Goal: Task Accomplishment & Management: Use online tool/utility

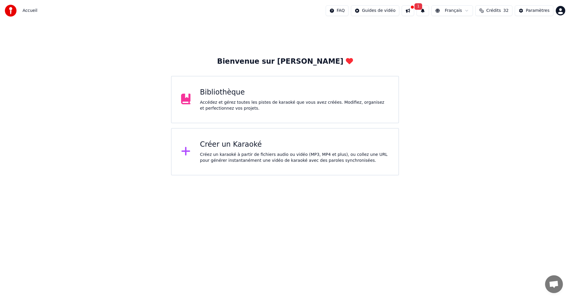
click at [256, 156] on div "Créez un karaoké à partir de fichiers audio ou vidéo (MP3, MP4 et plus), ou col…" at bounding box center [294, 158] width 189 height 12
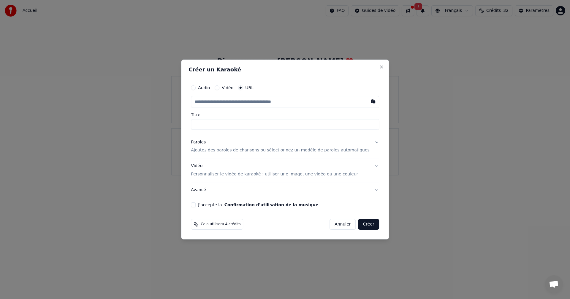
click at [367, 102] on button "button" at bounding box center [373, 101] width 12 height 11
type input "**********"
click at [196, 206] on button "J'accepte la Confirmation d'utilisation de la musique" at bounding box center [193, 205] width 5 height 5
click at [367, 143] on button "Paroles Ajoutez des paroles de chansons ou sélectionnez un modèle de paroles au…" at bounding box center [285, 147] width 188 height 24
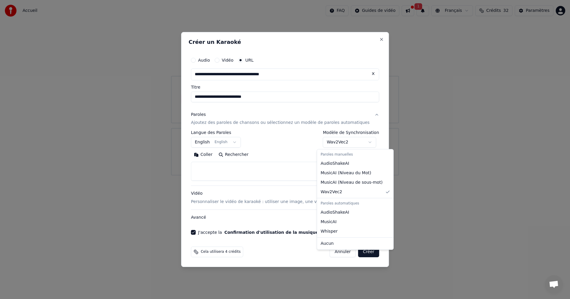
click at [364, 142] on body "**********" at bounding box center [285, 88] width 570 height 176
select select "**********"
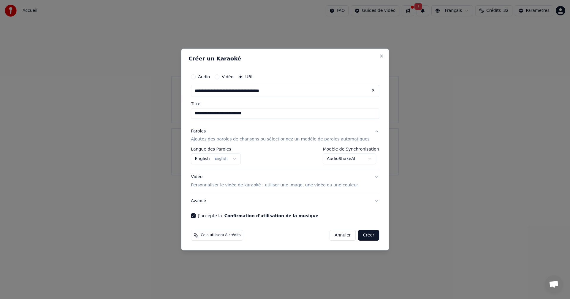
click at [358, 238] on button "Créer" at bounding box center [368, 235] width 21 height 11
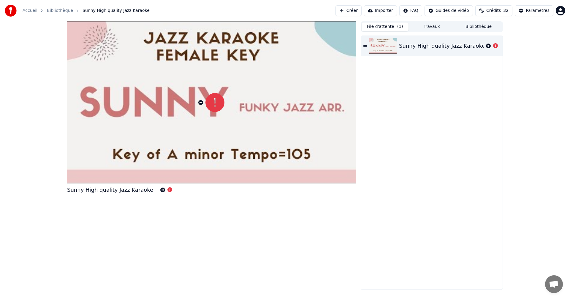
click at [381, 29] on button "File d'attente ( 1 )" at bounding box center [385, 27] width 47 height 9
click at [344, 8] on button "Créer" at bounding box center [348, 10] width 26 height 11
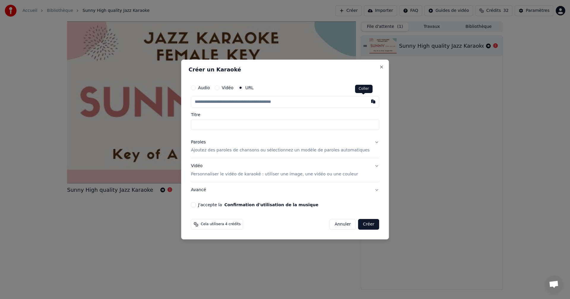
click at [367, 103] on button "button" at bounding box center [373, 101] width 12 height 11
type input "**********"
click at [341, 150] on p "Ajoutez des paroles de chansons ou sélectionnez un modèle de paroles automatiqu…" at bounding box center [280, 151] width 179 height 6
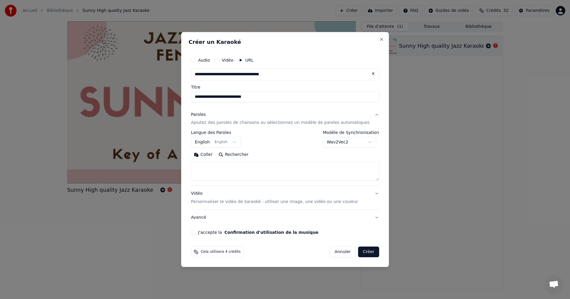
click at [239, 156] on button "Rechercher" at bounding box center [233, 154] width 36 height 9
click at [241, 141] on body "**********" at bounding box center [285, 149] width 570 height 299
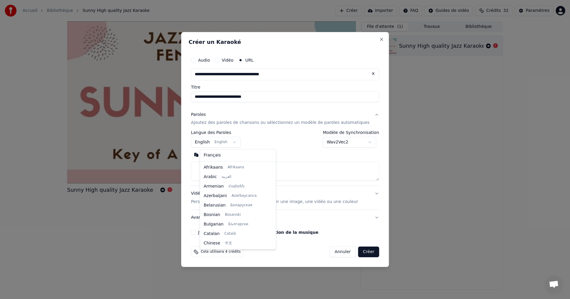
scroll to position [47, 0]
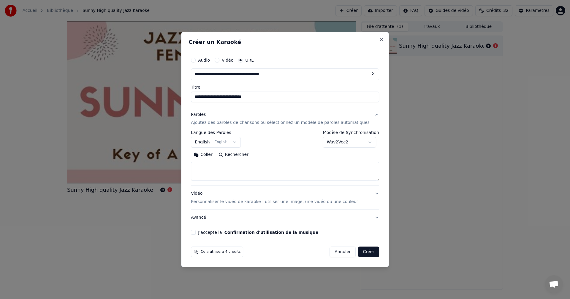
click at [220, 175] on textarea at bounding box center [285, 171] width 188 height 19
click at [242, 154] on button "Rechercher" at bounding box center [233, 154] width 36 height 9
click at [213, 154] on button "Coller" at bounding box center [203, 154] width 25 height 9
type textarea "**********"
click at [215, 155] on button "Rechercher" at bounding box center [209, 154] width 36 height 9
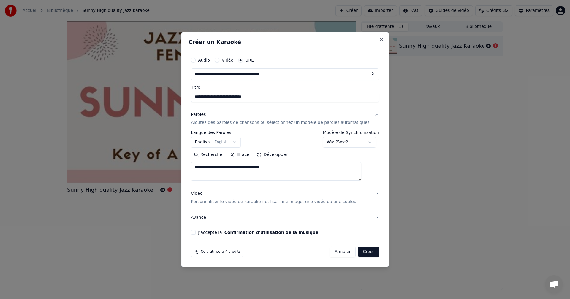
click at [239, 156] on button "Effacer" at bounding box center [240, 154] width 27 height 9
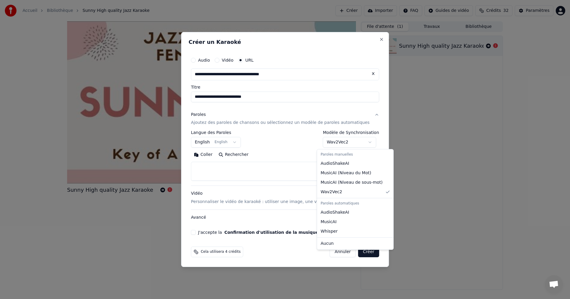
click at [363, 142] on body "**********" at bounding box center [285, 149] width 570 height 299
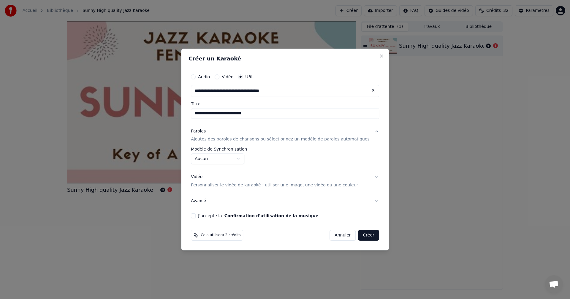
click at [248, 158] on body "**********" at bounding box center [285, 149] width 570 height 299
click at [196, 215] on button "J'accepte la Confirmation d'utilisation de la musique" at bounding box center [193, 216] width 5 height 5
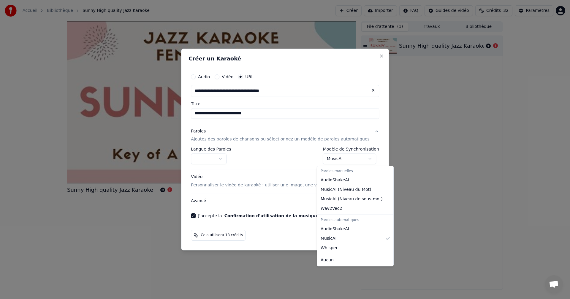
click at [364, 159] on body "**********" at bounding box center [285, 149] width 570 height 299
select select "*******"
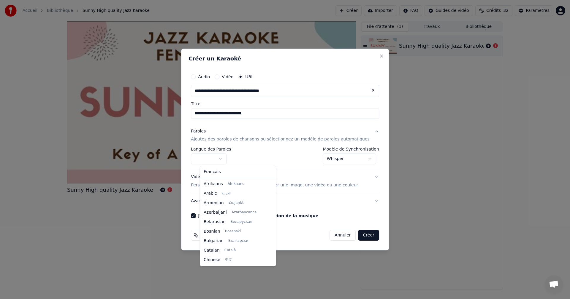
click at [230, 159] on body "**********" at bounding box center [285, 149] width 570 height 299
drag, startPoint x: 265, startPoint y: 186, endPoint x: 268, endPoint y: 200, distance: 13.6
click at [272, 200] on div at bounding box center [273, 199] width 2 height 13
select select "**"
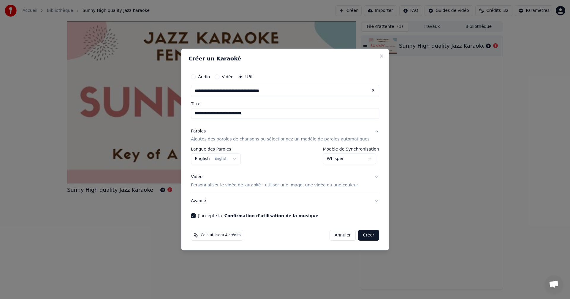
click at [362, 237] on button "Créer" at bounding box center [368, 235] width 21 height 11
select select "********"
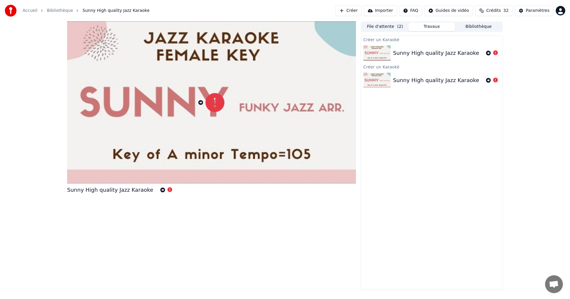
click at [345, 14] on button "Créer" at bounding box center [348, 10] width 26 height 11
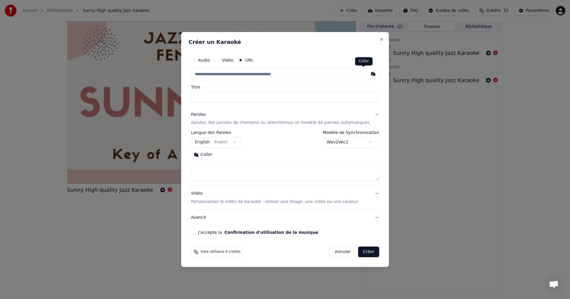
click at [367, 74] on button "button" at bounding box center [373, 74] width 12 height 11
type input "**********"
click at [367, 74] on button at bounding box center [373, 74] width 12 height 11
click at [196, 234] on button "J'accepte la Confirmation d'utilisation de la musique" at bounding box center [193, 232] width 5 height 5
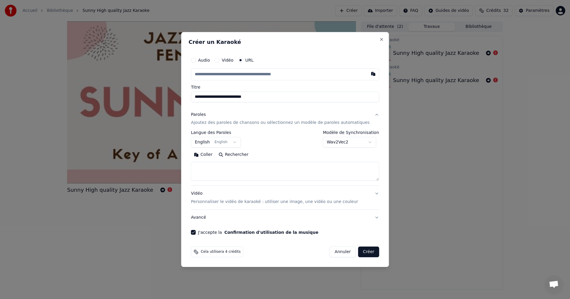
click at [214, 155] on button "Coller" at bounding box center [203, 154] width 25 height 9
click at [360, 254] on button "Créer" at bounding box center [368, 252] width 21 height 11
type textarea "**********"
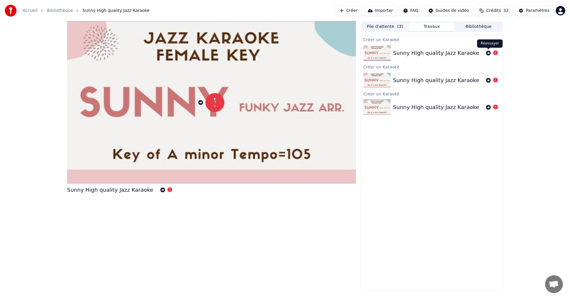
click at [490, 55] on icon at bounding box center [488, 53] width 5 height 5
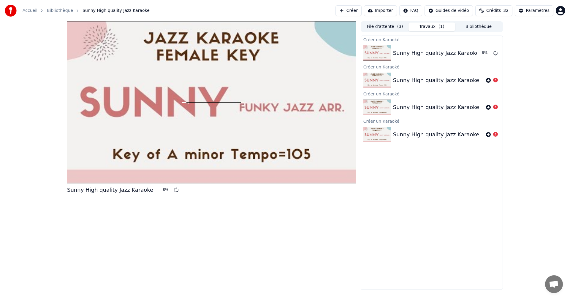
click at [104, 10] on span "Sunny High quality Jazz Karaoke" at bounding box center [116, 11] width 67 height 6
click at [452, 12] on html "Accueil Bibliothèque Sunny High quality Jazz Karaoke Créer Importer FAQ Guides …" at bounding box center [285, 149] width 570 height 299
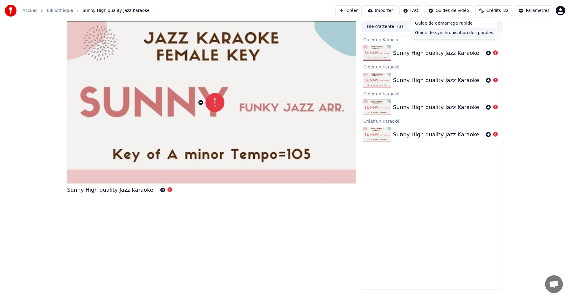
click at [448, 31] on div "Guide de synchronisation des paroles" at bounding box center [454, 32] width 83 height 9
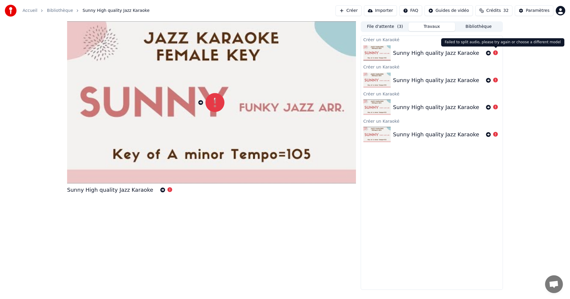
click at [494, 52] on icon at bounding box center [495, 52] width 5 height 5
click at [496, 54] on icon at bounding box center [495, 52] width 5 height 5
click at [435, 52] on div "Sunny High quality Jazz Karaoke" at bounding box center [436, 53] width 86 height 8
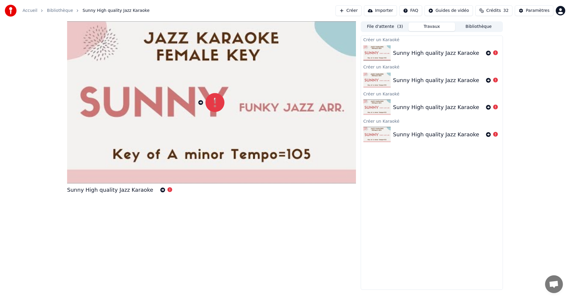
click at [435, 52] on div "Sunny High quality Jazz Karaoke" at bounding box center [436, 53] width 86 height 8
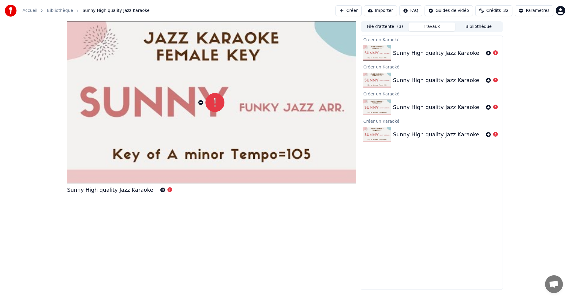
click at [435, 52] on div "Sunny High quality Jazz Karaoke" at bounding box center [436, 53] width 86 height 8
click at [374, 53] on img at bounding box center [376, 52] width 27 height 15
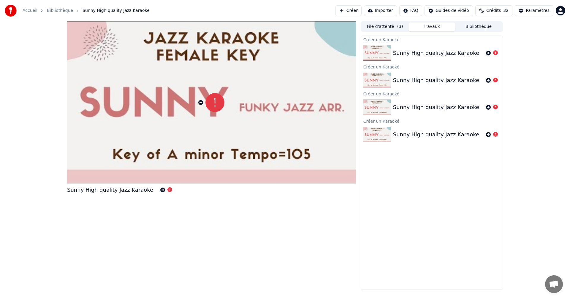
click at [374, 53] on img at bounding box center [376, 52] width 27 height 15
click at [167, 123] on div at bounding box center [211, 102] width 289 height 162
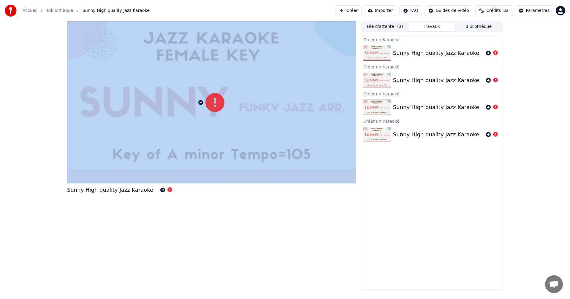
click at [167, 123] on div at bounding box center [211, 102] width 289 height 162
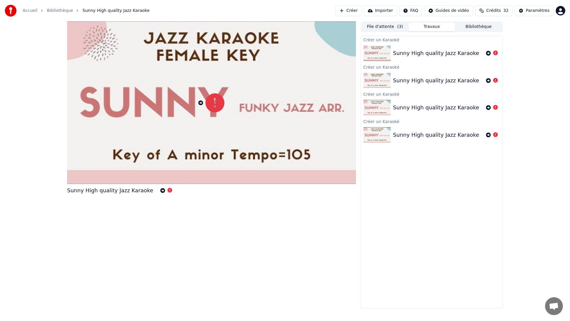
click at [167, 130] on div at bounding box center [211, 102] width 289 height 162
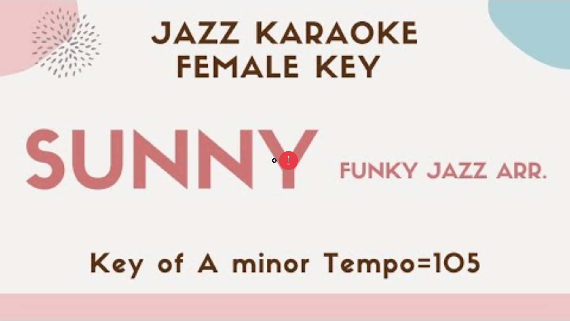
click at [167, 130] on div at bounding box center [285, 160] width 570 height 321
click at [186, 167] on div at bounding box center [285, 160] width 570 height 321
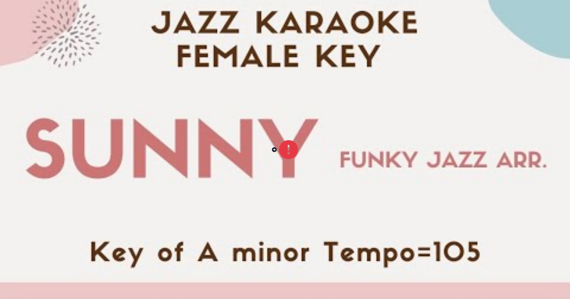
click at [198, 212] on div "Sunny High quality Jazz Karaoke" at bounding box center [211, 155] width 289 height 269
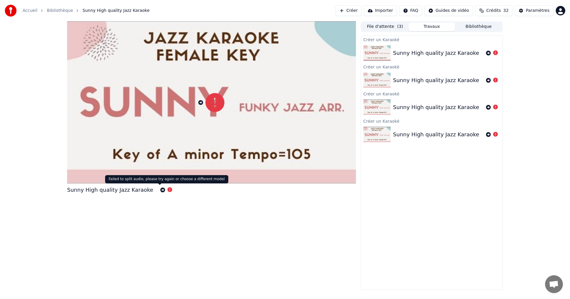
click at [167, 191] on icon at bounding box center [169, 190] width 5 height 5
click at [167, 190] on icon at bounding box center [169, 190] width 5 height 5
click at [273, 176] on div at bounding box center [211, 102] width 289 height 162
click at [348, 12] on button "Créer" at bounding box center [348, 10] width 26 height 11
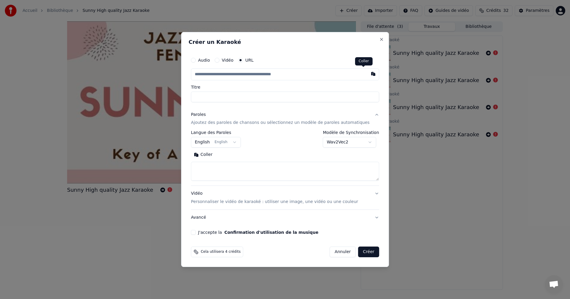
click at [367, 74] on button "button" at bounding box center [373, 74] width 12 height 11
type input "**********"
click at [243, 156] on button "Rechercher" at bounding box center [233, 154] width 36 height 9
click at [213, 155] on button "Coller" at bounding box center [203, 154] width 25 height 9
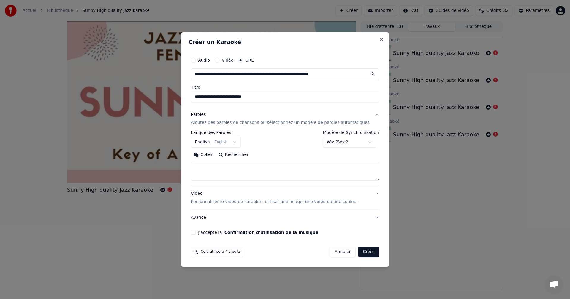
type textarea "**********"
click at [239, 156] on button "Effacer" at bounding box center [240, 154] width 27 height 9
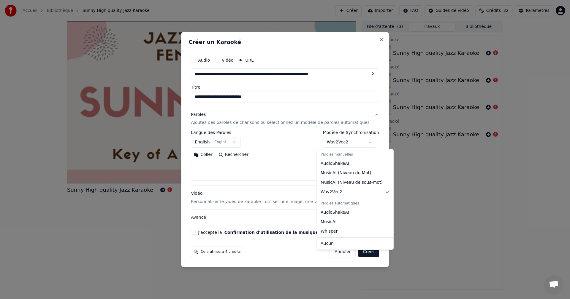
click at [363, 143] on body "**********" at bounding box center [285, 149] width 570 height 299
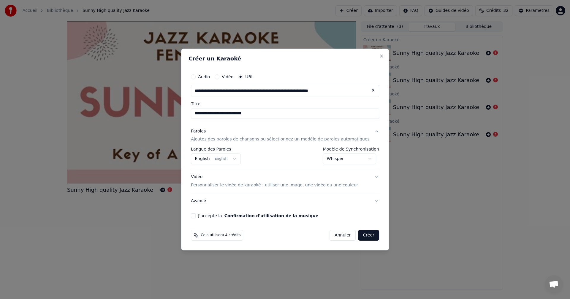
click at [359, 236] on button "Créer" at bounding box center [368, 235] width 21 height 11
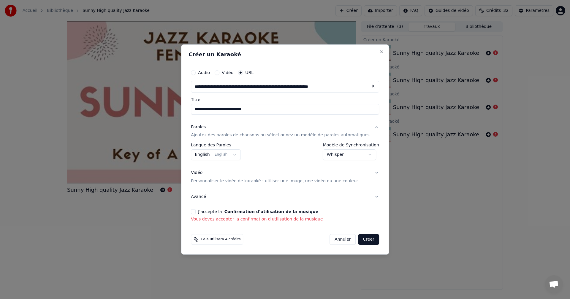
click at [196, 214] on button "J'accepte la Confirmation d'utilisation de la musique" at bounding box center [193, 212] width 5 height 5
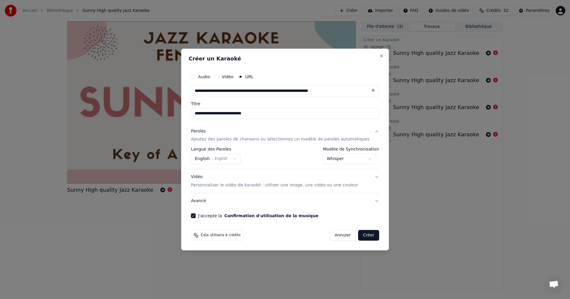
click at [360, 235] on button "Créer" at bounding box center [368, 235] width 21 height 11
select select "********"
select select
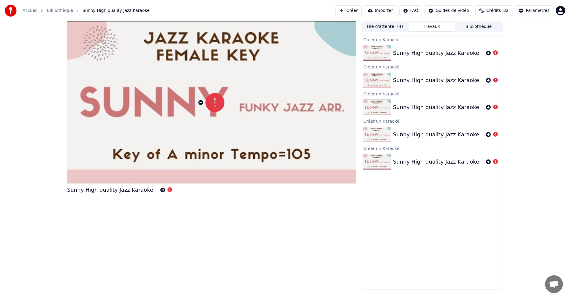
click at [345, 10] on button "Créer" at bounding box center [348, 10] width 26 height 11
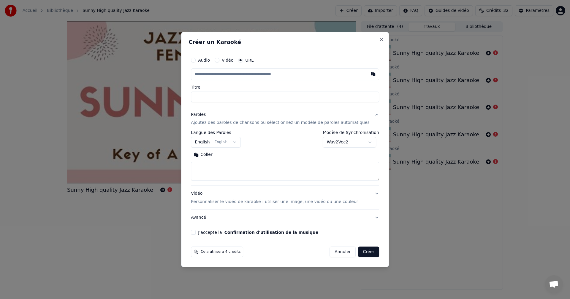
click at [209, 156] on button "Coller" at bounding box center [203, 154] width 25 height 9
click at [240, 157] on button "Développer" at bounding box center [236, 154] width 37 height 9
type textarea "**********"
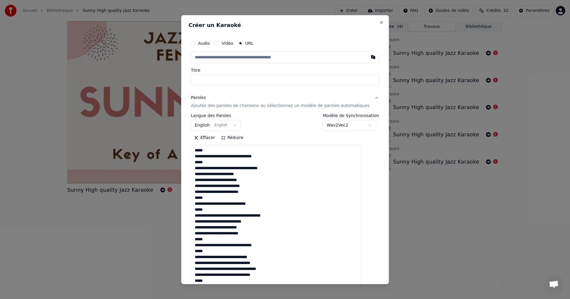
click at [223, 80] on input "Titre" at bounding box center [285, 80] width 188 height 11
click at [367, 58] on button "button" at bounding box center [373, 56] width 12 height 11
type input "**********"
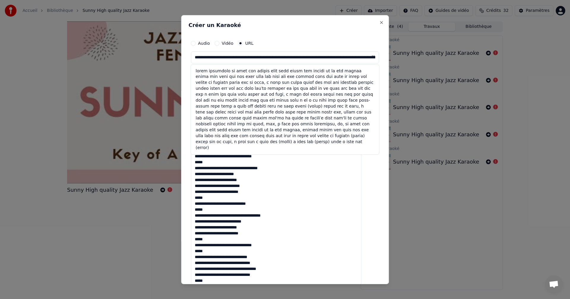
click at [367, 58] on button at bounding box center [373, 56] width 12 height 11
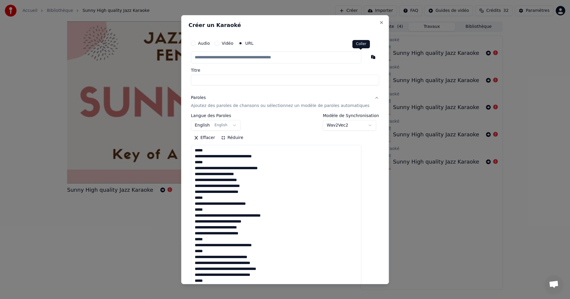
click at [367, 56] on button "button" at bounding box center [373, 56] width 12 height 11
type input "**********"
type textarea "**********"
type input "**********"
type textarea "**********"
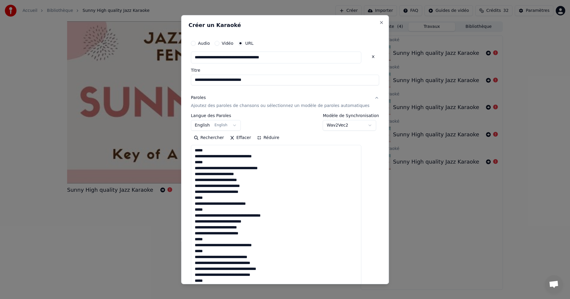
click at [362, 124] on body "**********" at bounding box center [285, 149] width 570 height 299
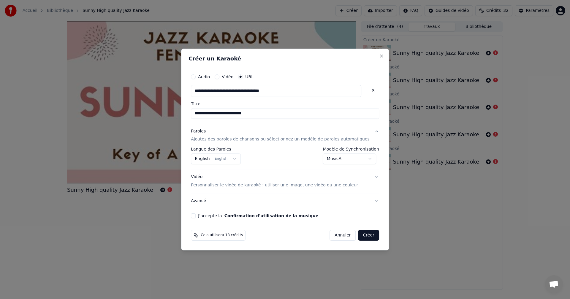
click at [360, 238] on button "Créer" at bounding box center [368, 235] width 21 height 11
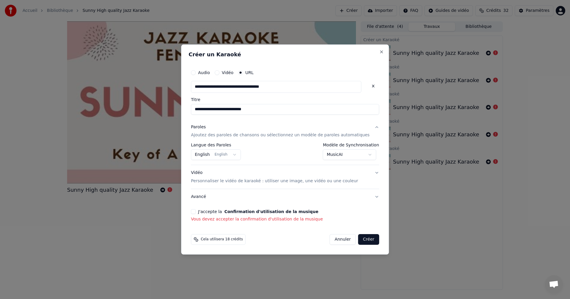
click at [196, 211] on button "J'accepte la Confirmation d'utilisation de la musique" at bounding box center [193, 212] width 5 height 5
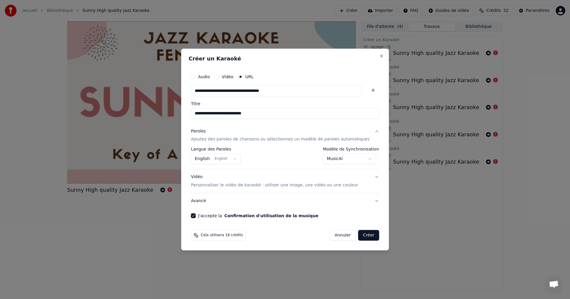
click at [361, 238] on button "Créer" at bounding box center [368, 235] width 21 height 11
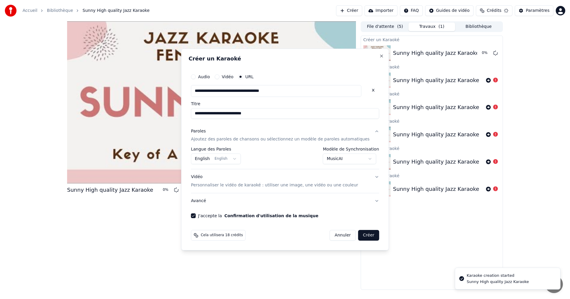
select select "********"
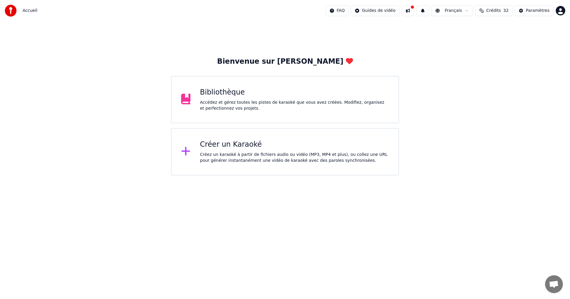
click at [235, 95] on div "Bibliothèque" at bounding box center [294, 92] width 189 height 9
click at [241, 163] on div "Créez un karaoké à partir de fichiers audio ou vidéo (MP3, MP4 et plus), ou col…" at bounding box center [294, 158] width 189 height 12
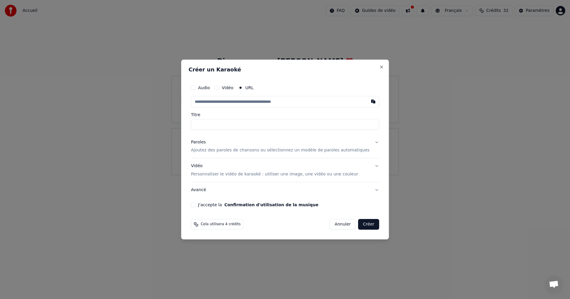
click at [196, 88] on button "Audio" at bounding box center [193, 87] width 5 height 5
click at [221, 103] on div "Choisir un fichier" at bounding box center [213, 102] width 45 height 11
type input "**********"
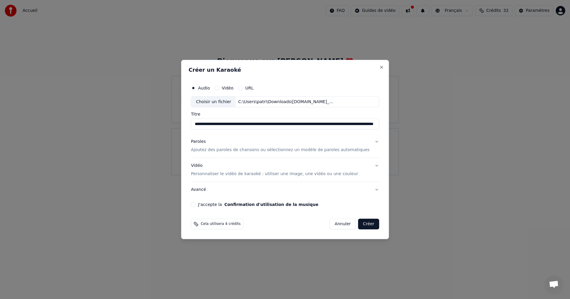
click at [367, 142] on button "Paroles Ajoutez des paroles de chansons ou sélectionnez un modèle de paroles au…" at bounding box center [285, 146] width 188 height 24
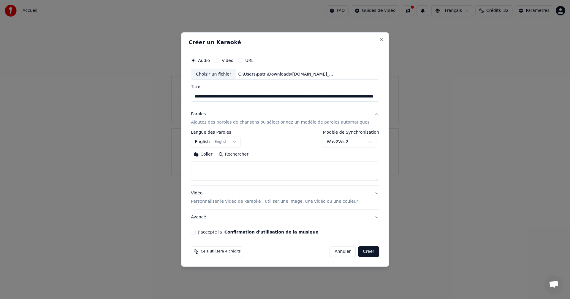
click at [243, 157] on button "Rechercher" at bounding box center [233, 154] width 36 height 9
click at [213, 154] on button "Coller" at bounding box center [203, 154] width 25 height 9
type textarea "**********"
click at [239, 156] on button "Effacer" at bounding box center [240, 154] width 27 height 9
click at [211, 155] on button "Coller" at bounding box center [203, 154] width 25 height 9
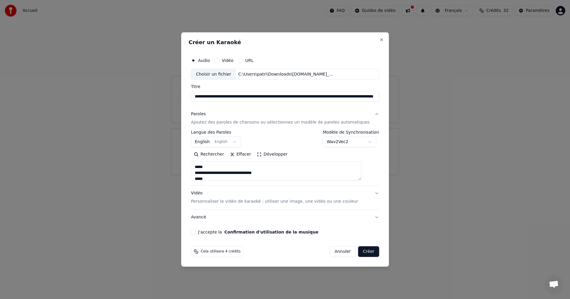
click at [361, 254] on button "Créer" at bounding box center [368, 252] width 21 height 11
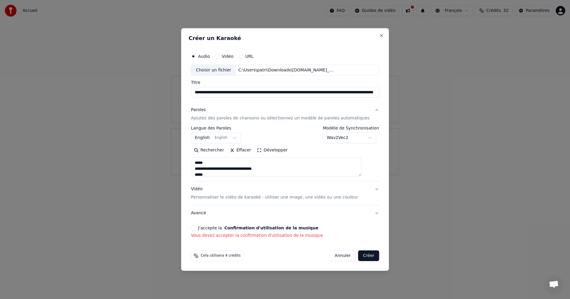
click at [196, 229] on button "J'accepte la Confirmation d'utilisation de la musique" at bounding box center [193, 228] width 5 height 5
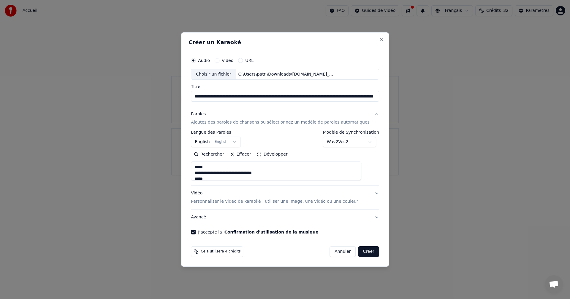
click at [358, 252] on button "Créer" at bounding box center [368, 252] width 21 height 11
type textarea "**********"
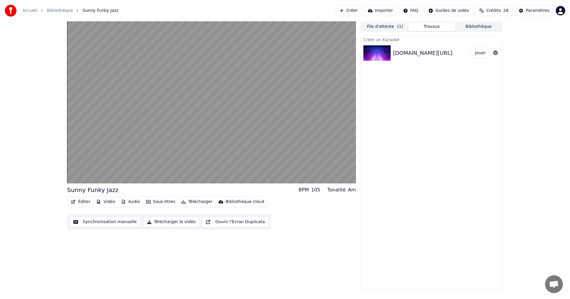
click at [110, 222] on button "Synchronisation manuelle" at bounding box center [104, 222] width 71 height 11
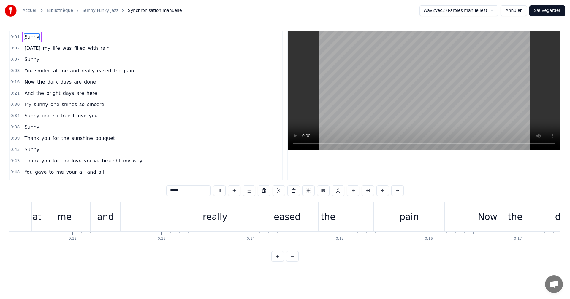
scroll to position [0, 1502]
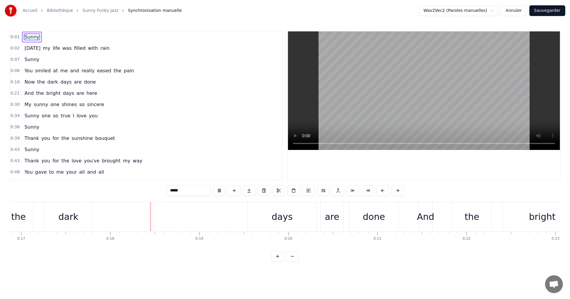
click at [516, 12] on button "Annuler" at bounding box center [513, 10] width 26 height 11
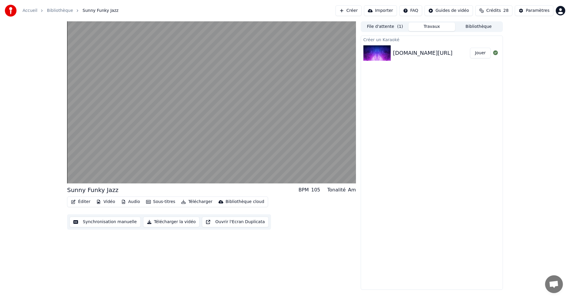
click at [111, 223] on button "Synchronisation manuelle" at bounding box center [104, 222] width 71 height 11
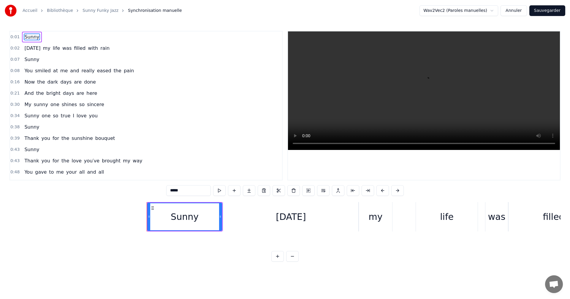
scroll to position [0, 107]
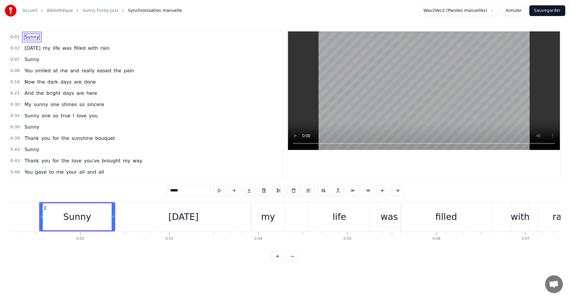
click at [275, 261] on button at bounding box center [277, 256] width 12 height 11
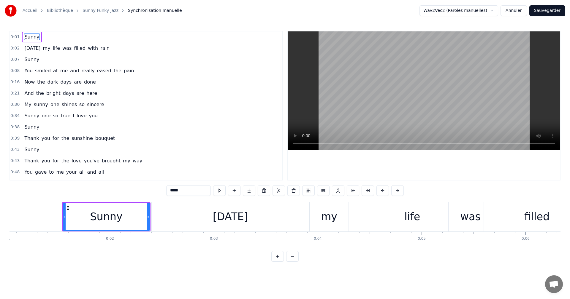
click at [496, 11] on html "Accueil Bibliothèque Sunny Funky Jazz Synchronisation manuelle Wav2Vec2 (Parole…" at bounding box center [285, 136] width 570 height 272
click at [213, 192] on button at bounding box center [219, 191] width 12 height 11
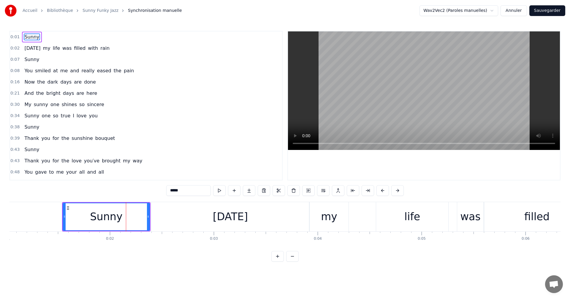
click at [213, 192] on button at bounding box center [219, 191] width 12 height 11
click at [213, 190] on button at bounding box center [219, 191] width 12 height 11
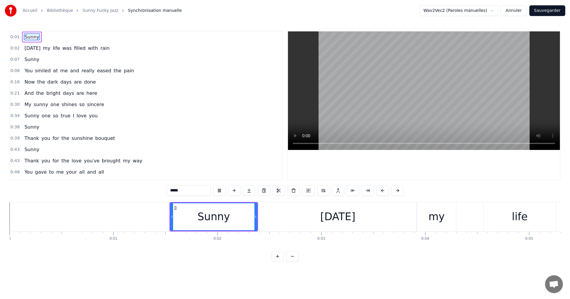
scroll to position [0, 1979]
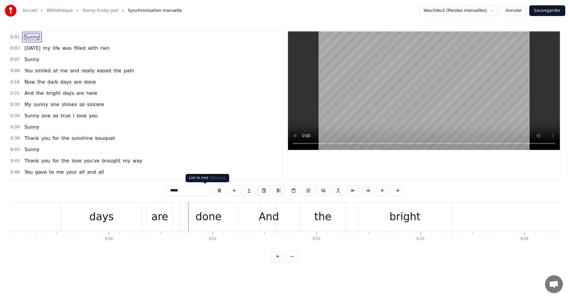
click at [213, 191] on button at bounding box center [219, 191] width 12 height 11
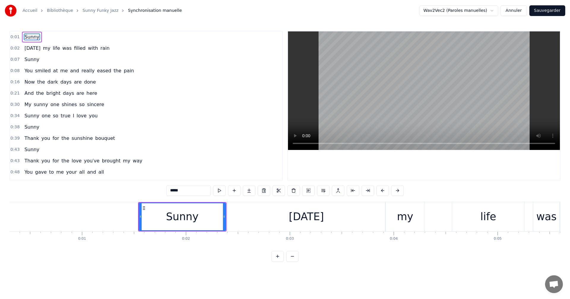
scroll to position [0, 0]
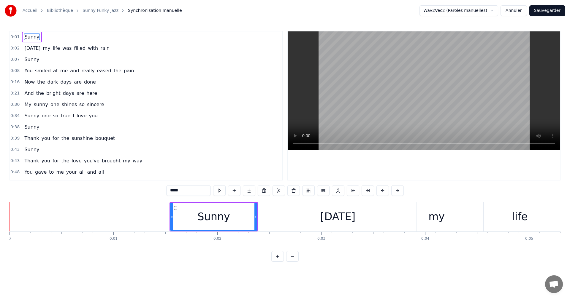
click at [182, 222] on div "Sunny" at bounding box center [214, 217] width 86 height 27
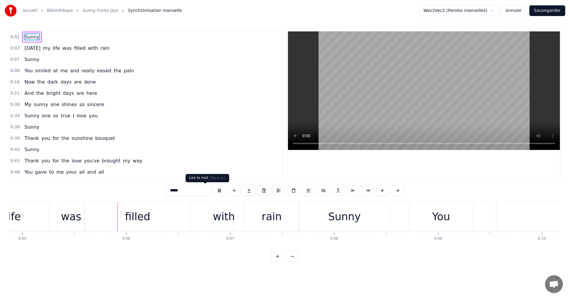
click at [213, 193] on button at bounding box center [219, 191] width 12 height 11
click at [31, 37] on span "Sunny" at bounding box center [32, 37] width 16 height 7
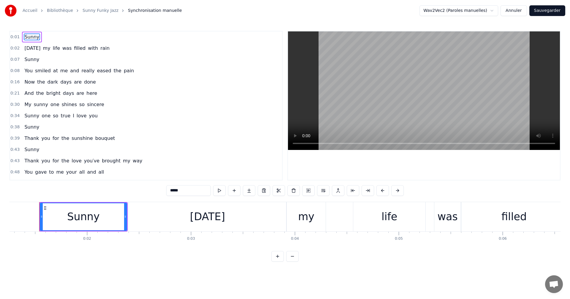
click at [495, 11] on html "Accueil Bibliothèque Sunny Funky Jazz Synchronisation manuelle Wav2Vec2 (Parole…" at bounding box center [285, 136] width 570 height 272
drag, startPoint x: 324, startPoint y: 193, endPoint x: 325, endPoint y: 188, distance: 5.2
click at [325, 188] on button at bounding box center [323, 191] width 12 height 11
click at [317, 188] on button at bounding box center [316, 191] width 12 height 11
click at [317, 191] on button at bounding box center [316, 191] width 12 height 11
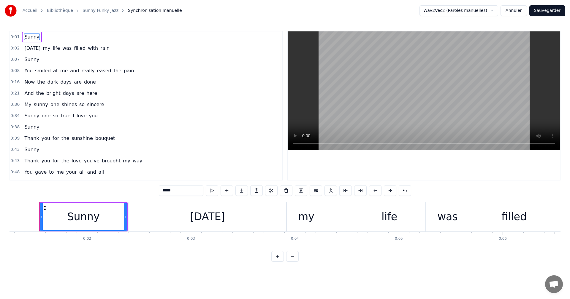
click at [299, 192] on button at bounding box center [301, 191] width 12 height 11
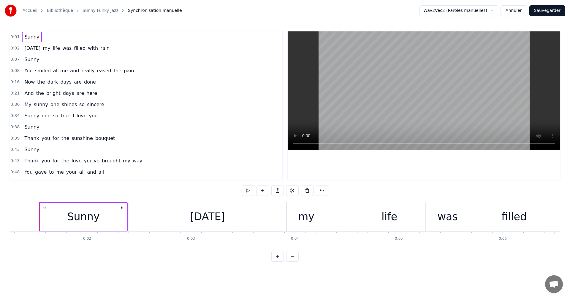
click at [518, 11] on button "Annuler" at bounding box center [513, 10] width 26 height 11
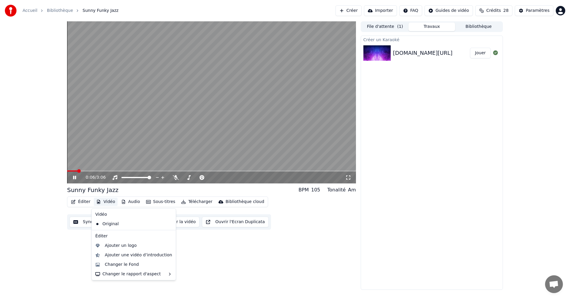
click at [105, 202] on button "Vidéo" at bounding box center [105, 202] width 23 height 8
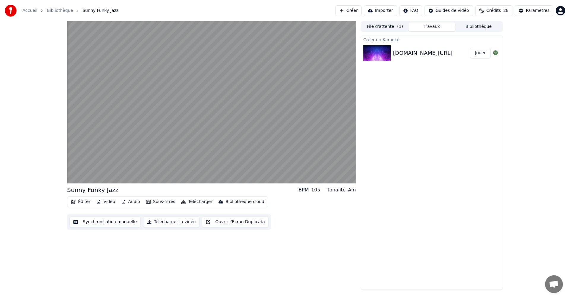
click at [276, 263] on div "Sunny Funky Jazz BPM 105 Tonalité Am Éditer Vidéo Audio Sous-titres Télécharger…" at bounding box center [211, 155] width 289 height 269
click at [191, 202] on button "Télécharger" at bounding box center [197, 202] width 36 height 8
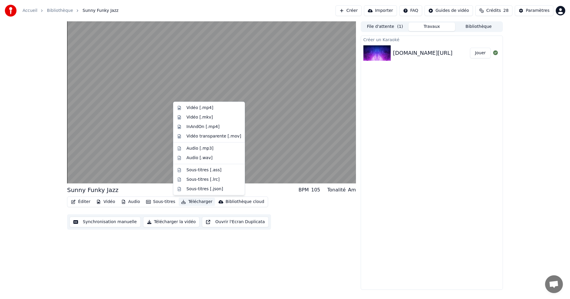
click at [105, 265] on div "Sunny Funky Jazz BPM 105 Tonalité Am Éditer Vidéo Audio Sous-titres Télécharger…" at bounding box center [211, 155] width 289 height 269
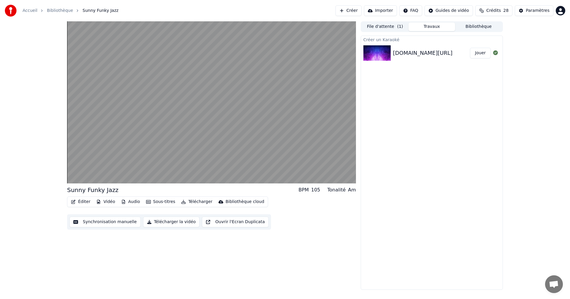
click at [85, 202] on button "Éditer" at bounding box center [81, 202] width 24 height 8
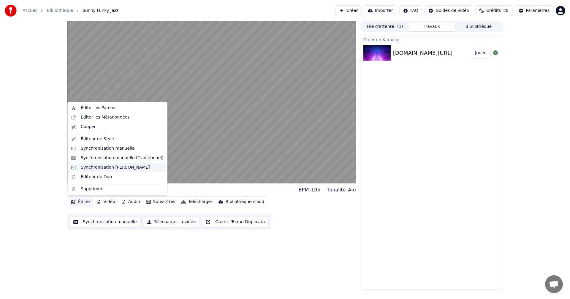
click at [113, 168] on div "Synchronisation Manuelle de Ligne" at bounding box center [115, 168] width 69 height 6
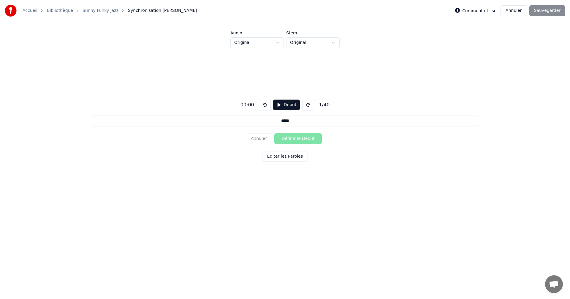
click at [283, 105] on button "Début" at bounding box center [286, 105] width 27 height 11
click at [332, 42] on html "Accueil Bibliothèque Sunny Funky Jazz Synchronisation Manuelle de Ligne Comment…" at bounding box center [285, 110] width 570 height 220
click at [289, 104] on button "Pause" at bounding box center [286, 105] width 26 height 11
click at [289, 104] on button "Début" at bounding box center [286, 105] width 27 height 11
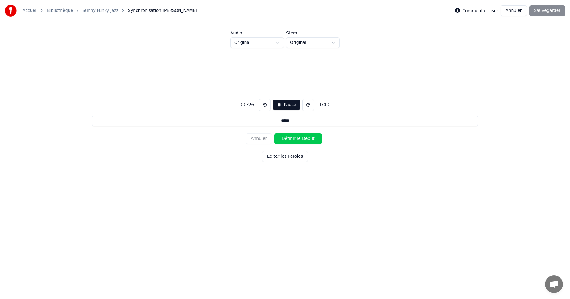
click at [295, 125] on input "*****" at bounding box center [285, 121] width 386 height 11
type input "*****"
click at [305, 108] on button at bounding box center [308, 105] width 12 height 12
click at [265, 106] on button at bounding box center [265, 105] width 12 height 12
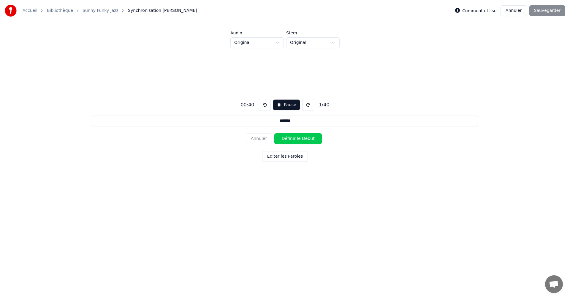
click at [265, 106] on button at bounding box center [265, 105] width 12 height 12
click at [279, 156] on button "Éditer les Paroles" at bounding box center [285, 156] width 46 height 11
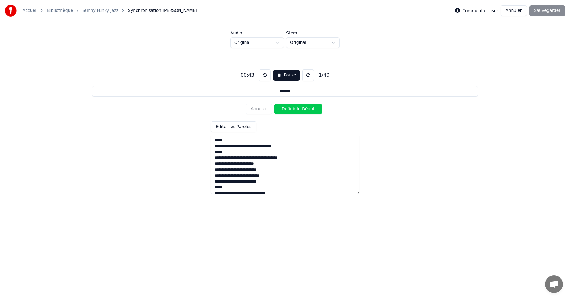
click at [396, 154] on div "00:43 Pause 1 / 40 ***** Annuler Définir le Début Éditer les Paroles" at bounding box center [284, 129] width 551 height 162
click at [515, 13] on button "Annuler" at bounding box center [513, 10] width 26 height 11
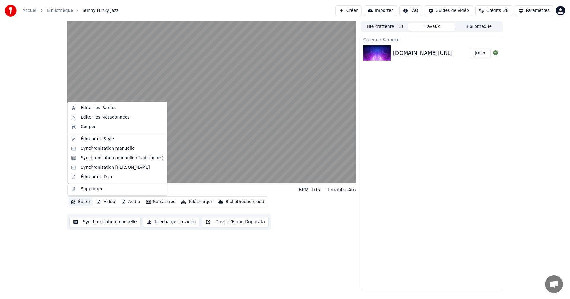
click at [81, 203] on button "Éditer" at bounding box center [81, 202] width 24 height 8
click at [101, 157] on div "Synchronisation manuelle (Traditionnel)" at bounding box center [122, 158] width 83 height 6
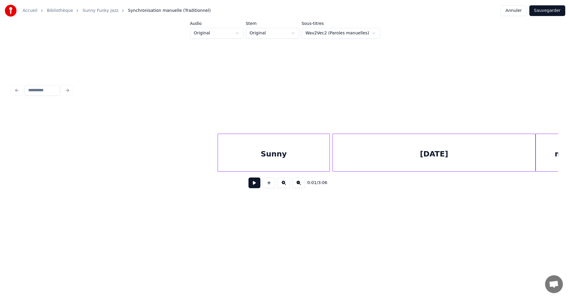
click at [250, 187] on button at bounding box center [254, 183] width 12 height 11
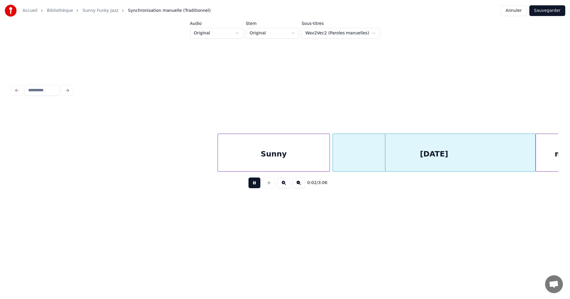
click at [250, 187] on button at bounding box center [254, 183] width 12 height 11
click at [234, 155] on div "Sunny" at bounding box center [274, 154] width 112 height 40
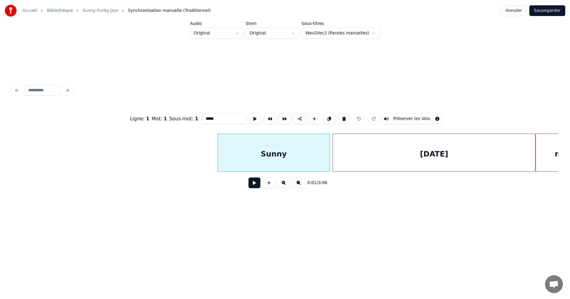
click at [248, 183] on button at bounding box center [254, 183] width 12 height 11
click at [373, 33] on html "Accueil Bibliothèque Sunny Funky Jazz Synchronisation manuelle (Traditionnel) A…" at bounding box center [285, 118] width 570 height 237
click at [251, 185] on button at bounding box center [254, 183] width 12 height 11
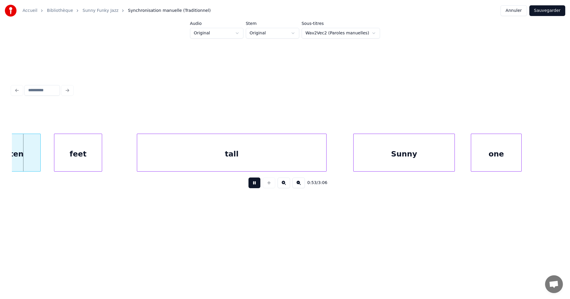
scroll to position [0, 7071]
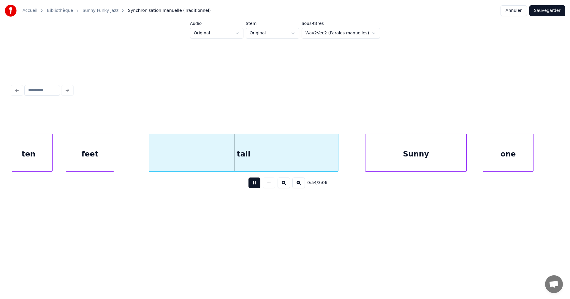
click at [20, 88] on div at bounding box center [284, 90] width 551 height 13
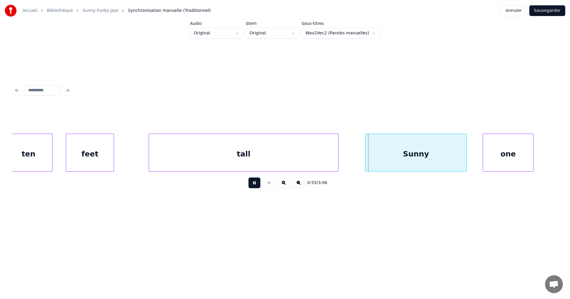
click at [20, 88] on div at bounding box center [284, 90] width 551 height 13
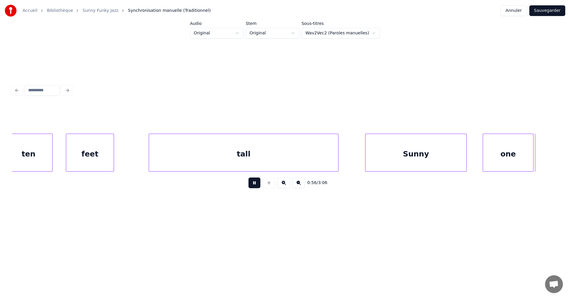
scroll to position [0, 7617]
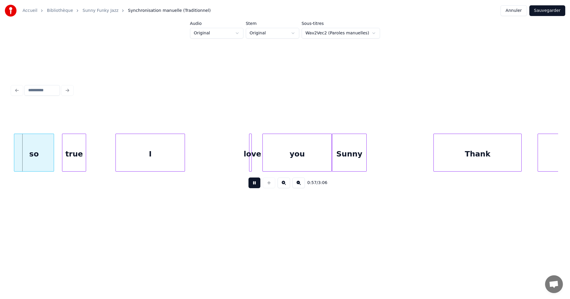
click at [73, 87] on div at bounding box center [284, 90] width 551 height 13
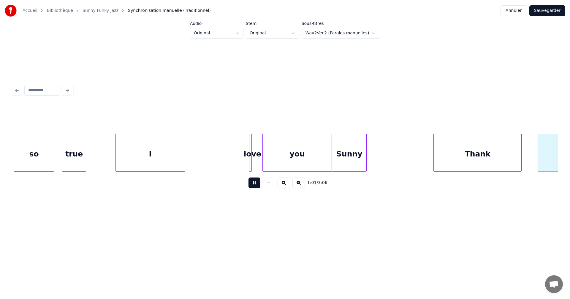
scroll to position [0, 8164]
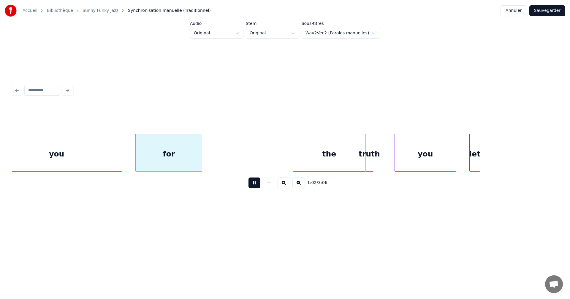
click at [282, 187] on button at bounding box center [284, 183] width 12 height 11
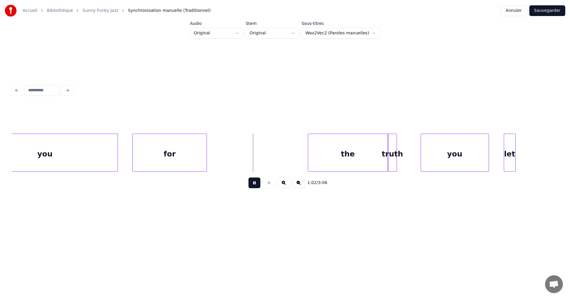
click at [282, 187] on button at bounding box center [284, 183] width 12 height 11
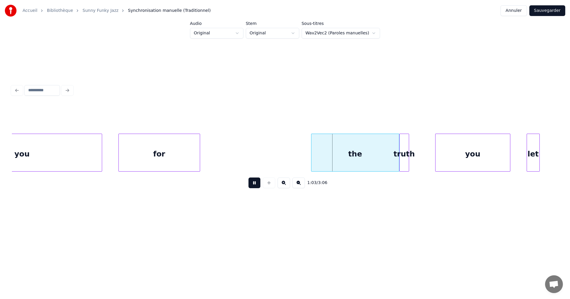
click at [282, 187] on button at bounding box center [284, 183] width 12 height 11
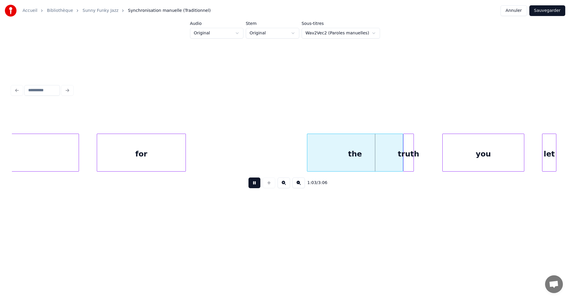
click at [282, 187] on button at bounding box center [284, 183] width 12 height 11
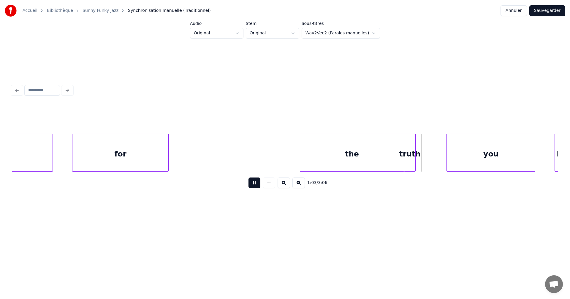
click at [282, 187] on button at bounding box center [284, 183] width 12 height 11
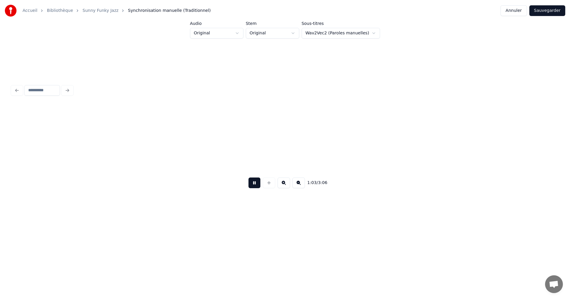
click at [282, 187] on button at bounding box center [284, 183] width 12 height 11
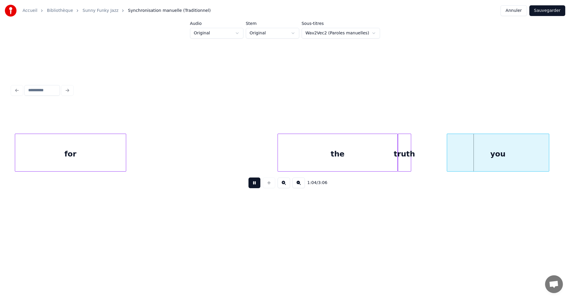
click at [282, 187] on button at bounding box center [284, 183] width 12 height 11
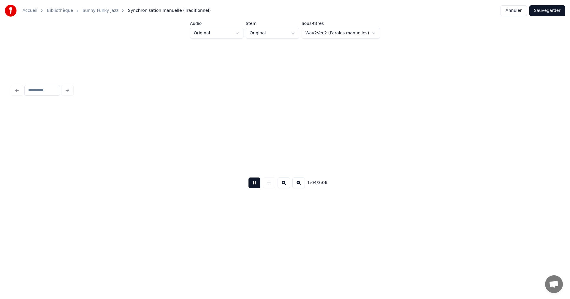
click at [282, 187] on button at bounding box center [284, 183] width 12 height 11
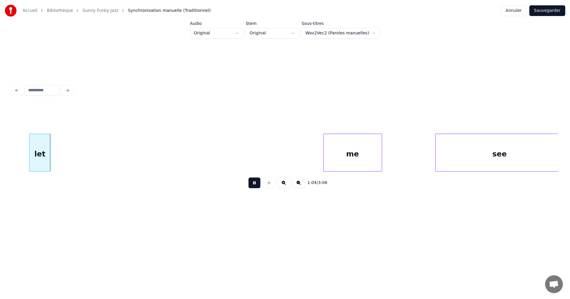
click at [282, 187] on button at bounding box center [284, 183] width 12 height 11
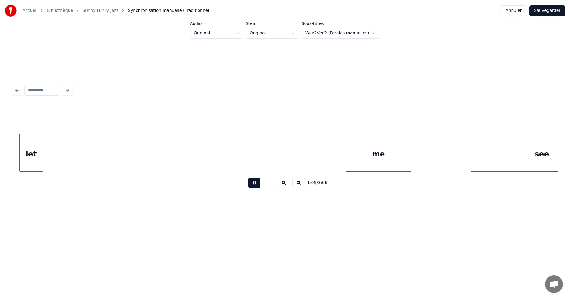
click at [282, 187] on button at bounding box center [284, 183] width 12 height 11
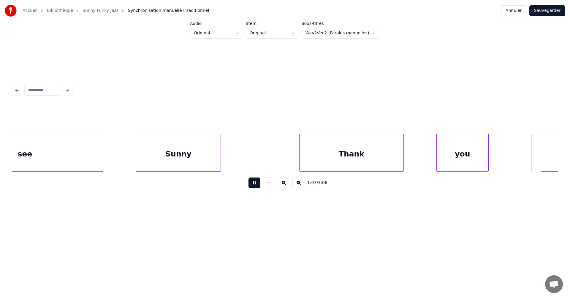
scroll to position [0, 22182]
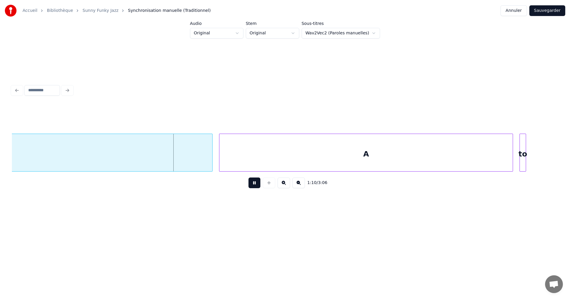
click at [285, 186] on button at bounding box center [284, 183] width 12 height 11
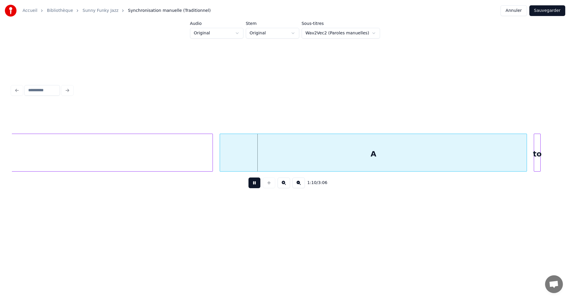
click at [285, 186] on button at bounding box center [284, 183] width 12 height 11
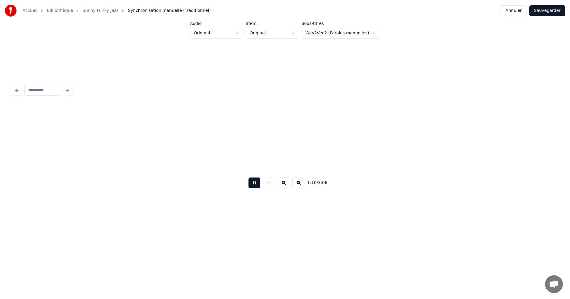
click at [285, 186] on button at bounding box center [284, 183] width 12 height 11
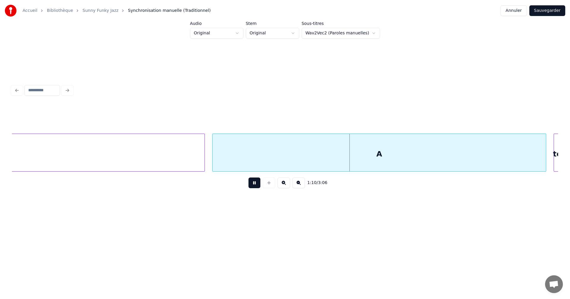
click at [285, 186] on button at bounding box center [284, 183] width 12 height 11
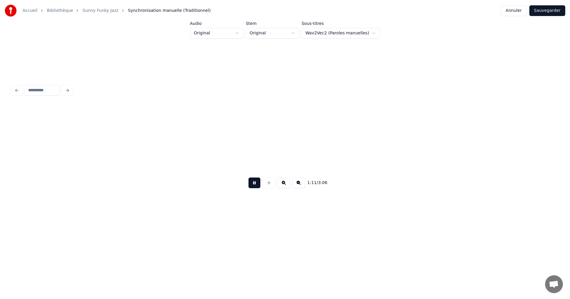
click at [285, 186] on button at bounding box center [284, 183] width 12 height 11
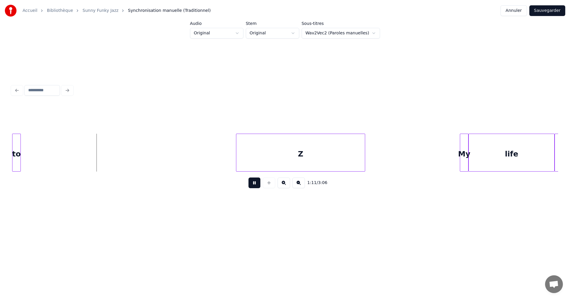
click at [285, 186] on button at bounding box center [284, 183] width 12 height 11
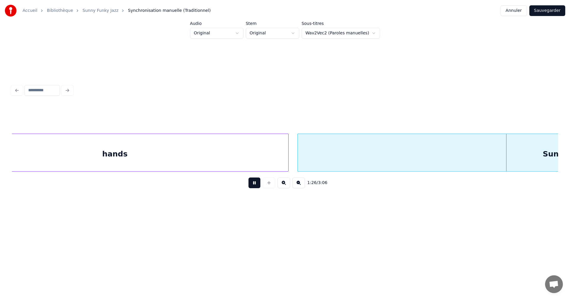
scroll to position [0, 38500]
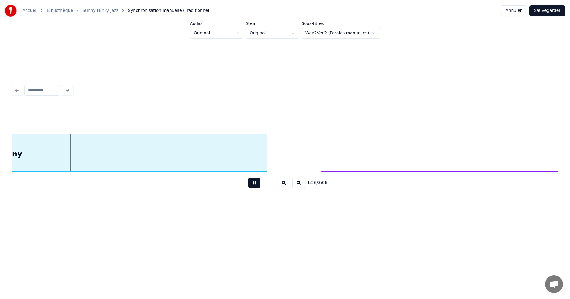
click at [516, 11] on button "Annuler" at bounding box center [513, 10] width 26 height 11
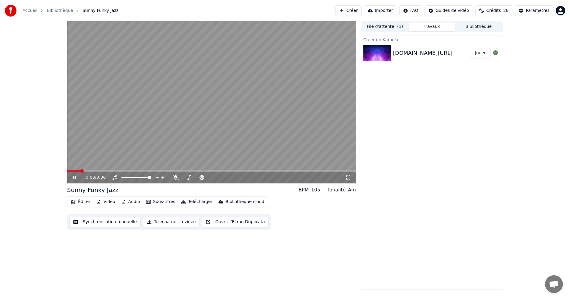
click at [80, 207] on div "Éditer Vidéo Audio Sous-titres Télécharger Bibliothèque cloud" at bounding box center [167, 202] width 201 height 11
click at [81, 204] on button "Éditer" at bounding box center [81, 202] width 24 height 8
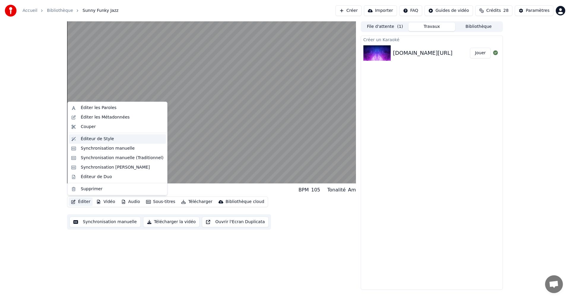
click at [102, 139] on div "Éditeur de Style" at bounding box center [97, 139] width 33 height 6
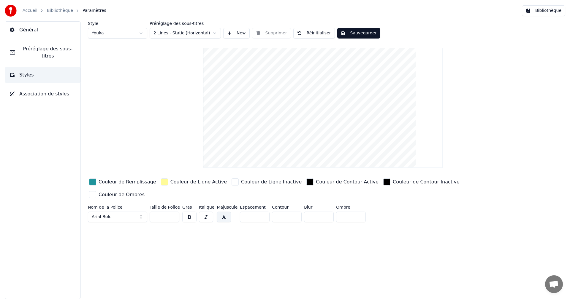
click at [41, 91] on span "Association de styles" at bounding box center [44, 94] width 50 height 7
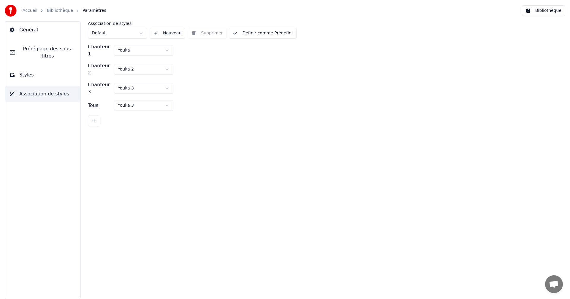
click at [42, 52] on span "Préréglage des sous-titres" at bounding box center [48, 52] width 56 height 14
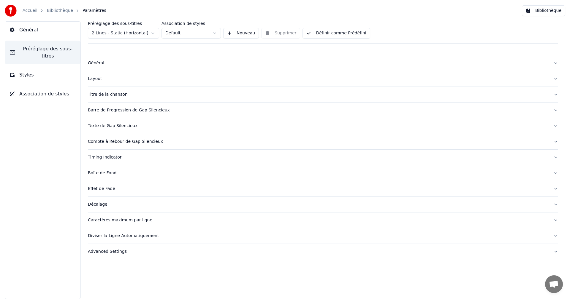
click at [32, 30] on span "Général" at bounding box center [28, 29] width 19 height 7
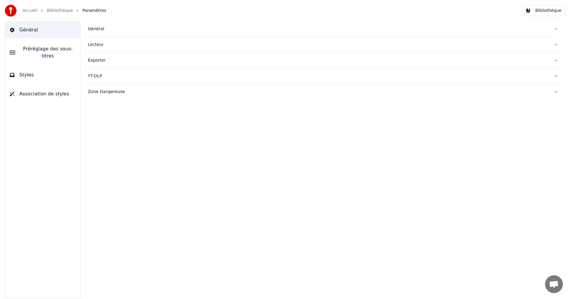
click at [32, 30] on span "Général" at bounding box center [28, 29] width 19 height 7
click at [28, 72] on span "Styles" at bounding box center [26, 75] width 15 height 7
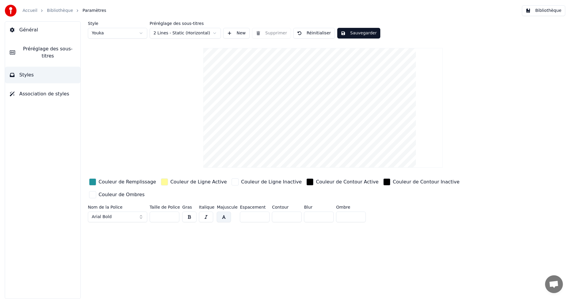
click at [39, 51] on span "Préréglage des sous-titres" at bounding box center [48, 52] width 56 height 14
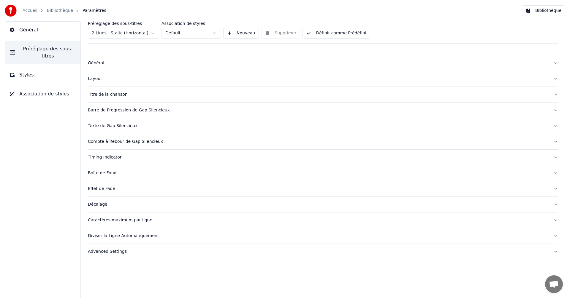
click at [95, 79] on div "Layout" at bounding box center [318, 79] width 461 height 6
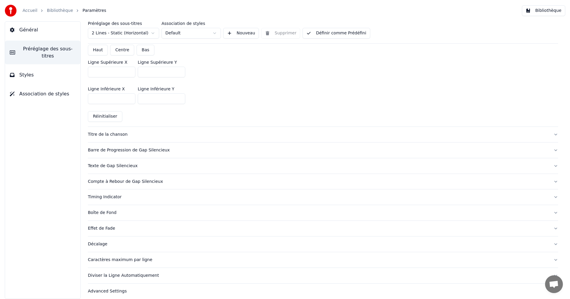
scroll to position [196, 0]
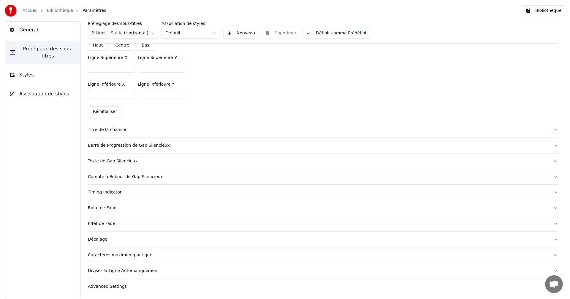
click at [112, 288] on div "Advanced Settings" at bounding box center [318, 287] width 461 height 6
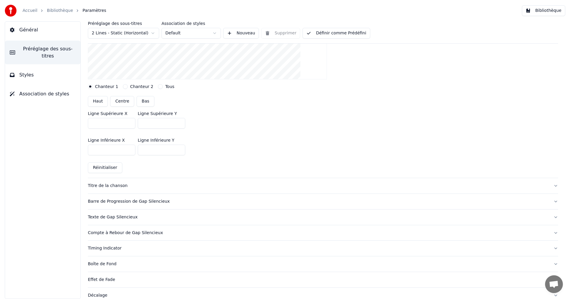
scroll to position [138, 0]
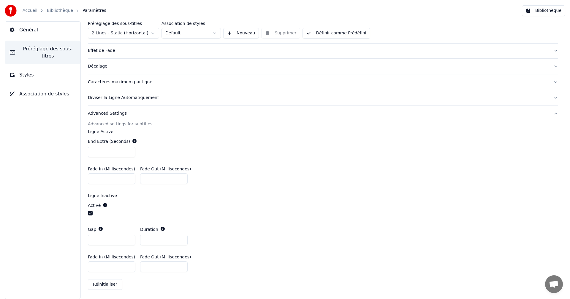
click at [12, 31] on icon at bounding box center [12, 30] width 4 height 5
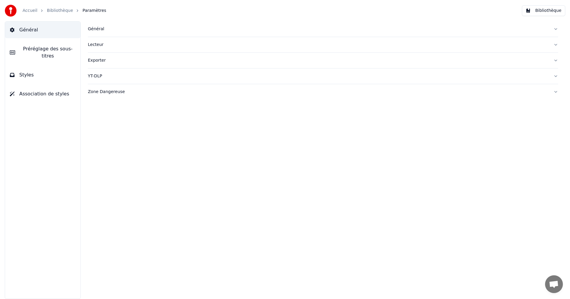
click at [30, 54] on button "Préréglage des sous-titres" at bounding box center [42, 53] width 75 height 24
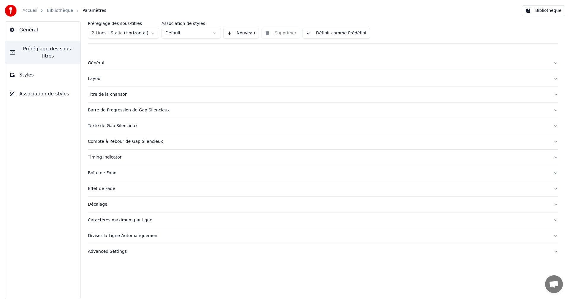
click at [32, 67] on button "Styles" at bounding box center [42, 75] width 75 height 17
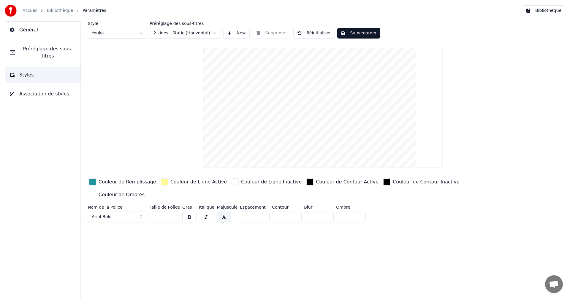
click at [313, 34] on button "Réinitialiser" at bounding box center [314, 33] width 42 height 11
type input "**"
click at [313, 34] on button "Terminé" at bounding box center [310, 33] width 34 height 11
click at [541, 9] on button "Bibliothèque" at bounding box center [543, 10] width 43 height 11
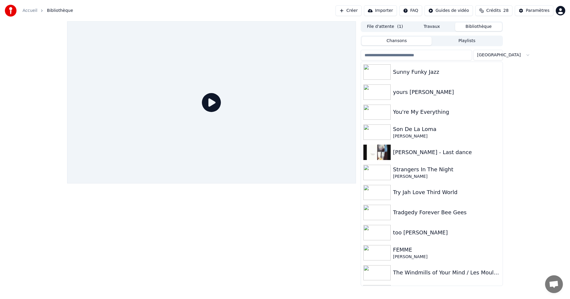
click at [209, 103] on icon at bounding box center [211, 102] width 19 height 19
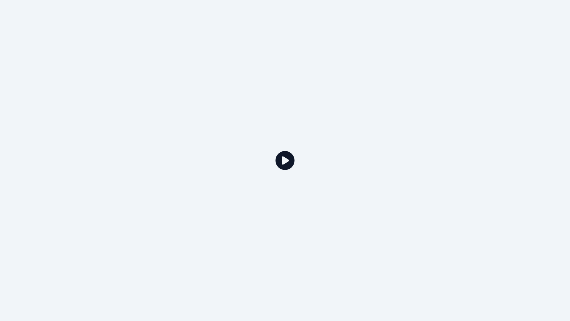
click at [209, 110] on div at bounding box center [285, 160] width 570 height 321
click at [286, 159] on icon at bounding box center [284, 160] width 19 height 19
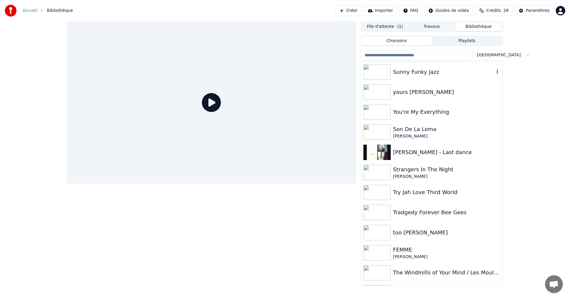
click at [428, 74] on div "Sunny Funky Jazz" at bounding box center [443, 72] width 101 height 8
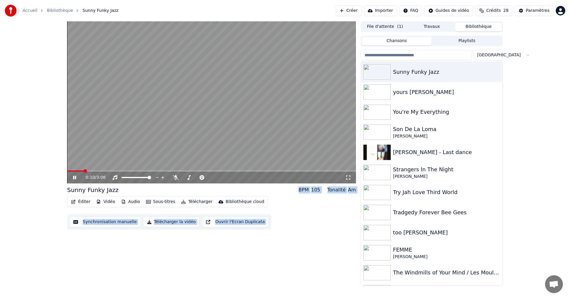
click at [142, 266] on div "0:10 / 3:06 Sunny Funky Jazz BPM 105 Tonalité Am Éditer Vidéo Audio Sous-titres…" at bounding box center [211, 153] width 289 height 265
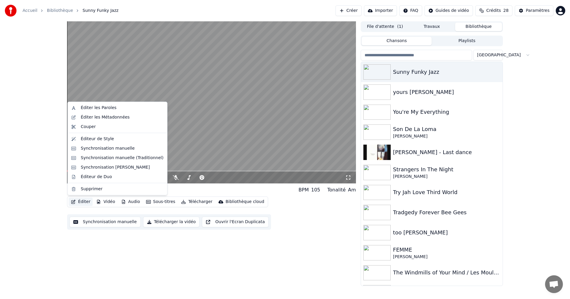
click at [83, 203] on button "Éditer" at bounding box center [81, 202] width 24 height 8
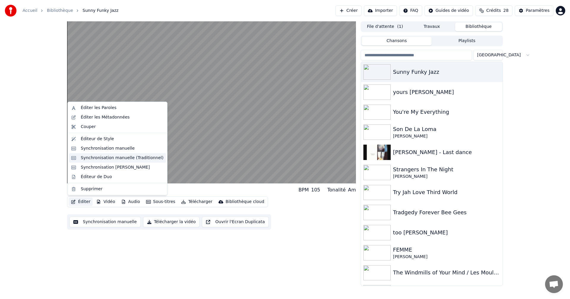
click at [106, 161] on div "Synchronisation manuelle (Traditionnel)" at bounding box center [117, 157] width 97 height 9
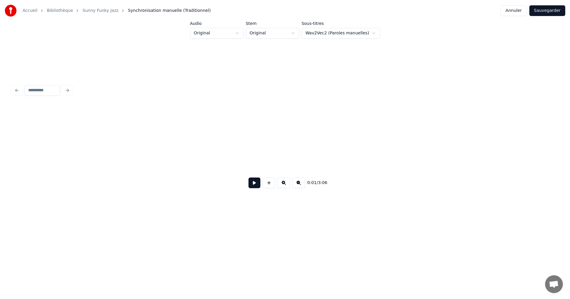
scroll to position [0, 686]
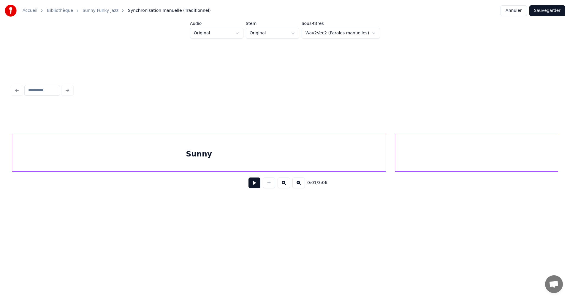
click at [298, 32] on html "Accueil Bibliothèque Sunny Funky Jazz Synchronisation manuelle (Traditionnel) A…" at bounding box center [285, 118] width 570 height 237
click at [240, 31] on html "Accueil Bibliothèque Sunny Funky Jazz Synchronisation manuelle (Traditionnel) A…" at bounding box center [285, 118] width 570 height 237
click at [251, 186] on button at bounding box center [254, 183] width 12 height 11
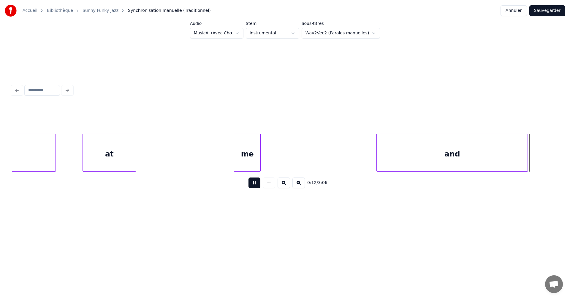
scroll to position [0, 5614]
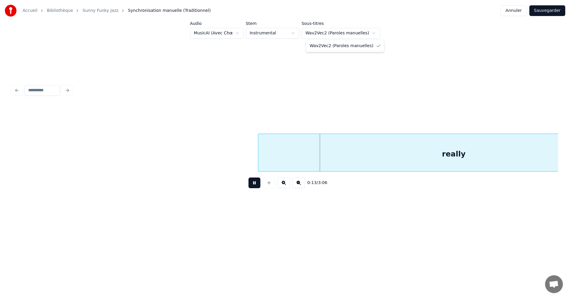
click at [370, 32] on html "Accueil Bibliothèque Sunny Funky Jazz Synchronisation manuelle (Traditionnel) A…" at bounding box center [285, 118] width 570 height 237
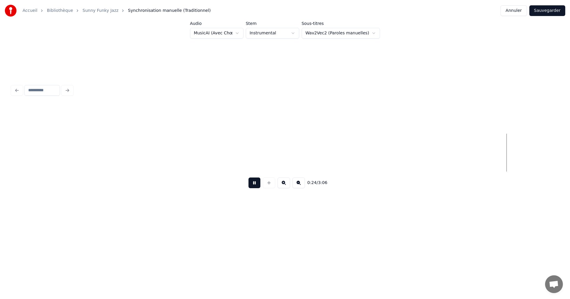
scroll to position [0, 11091]
click at [251, 184] on button at bounding box center [254, 183] width 12 height 11
click at [300, 187] on button at bounding box center [298, 183] width 12 height 11
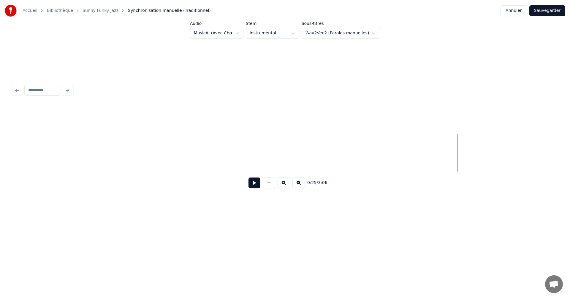
click at [300, 187] on button at bounding box center [298, 183] width 12 height 11
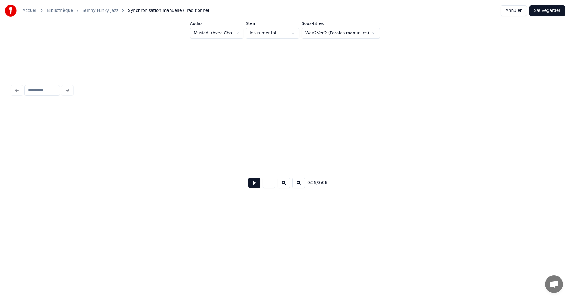
scroll to position [0, 8013]
click at [284, 185] on button at bounding box center [284, 183] width 12 height 11
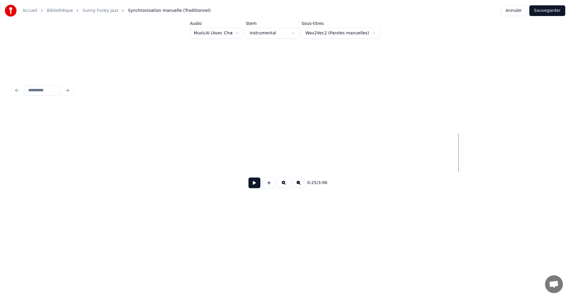
click at [284, 185] on button at bounding box center [284, 183] width 12 height 11
click at [267, 185] on button at bounding box center [269, 183] width 12 height 11
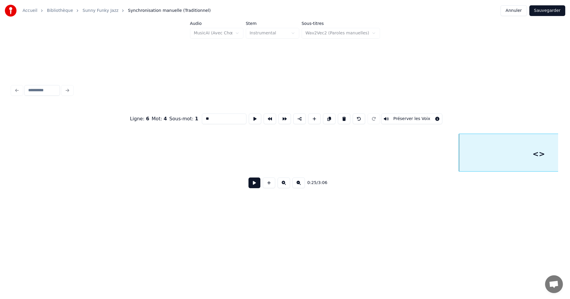
click at [267, 185] on button at bounding box center [269, 183] width 12 height 11
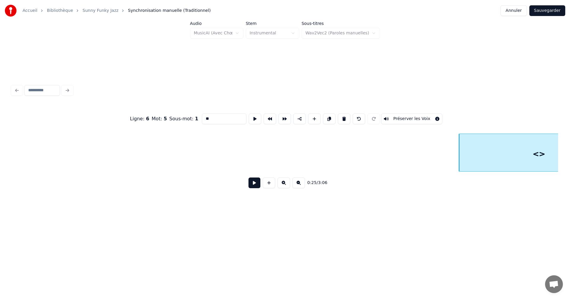
click at [267, 185] on button at bounding box center [269, 183] width 12 height 11
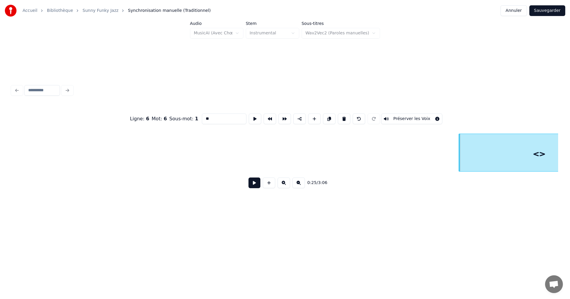
click at [267, 185] on button at bounding box center [269, 183] width 12 height 11
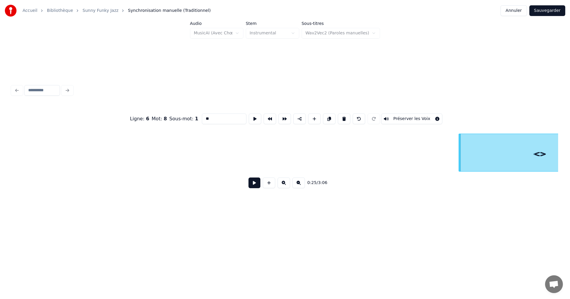
click at [267, 185] on button at bounding box center [269, 183] width 12 height 11
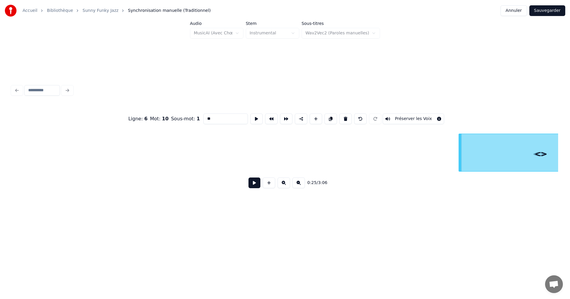
click at [267, 185] on button at bounding box center [269, 183] width 12 height 11
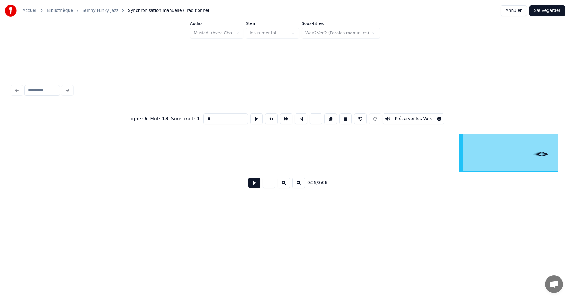
click at [267, 185] on button at bounding box center [269, 183] width 12 height 11
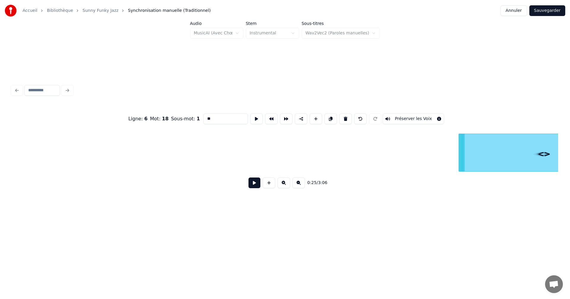
click at [267, 185] on button at bounding box center [269, 183] width 12 height 11
click at [265, 114] on button at bounding box center [271, 119] width 12 height 11
click at [265, 117] on button at bounding box center [271, 119] width 12 height 11
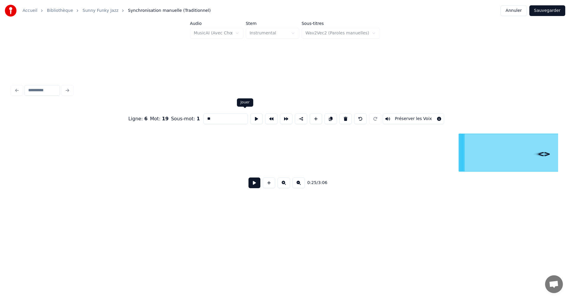
click at [250, 118] on button at bounding box center [256, 119] width 12 height 11
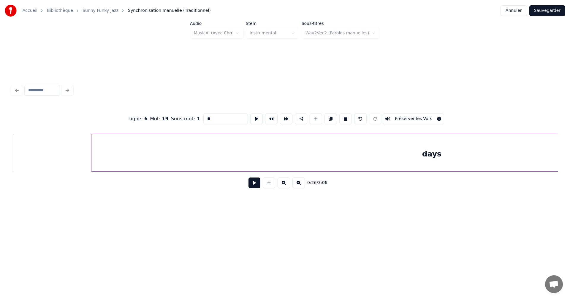
click at [367, 116] on button at bounding box center [360, 119] width 12 height 11
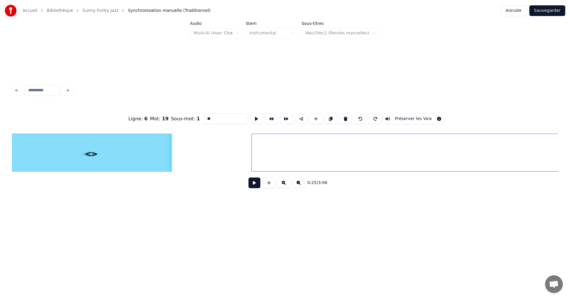
click at [367, 116] on button at bounding box center [360, 119] width 12 height 11
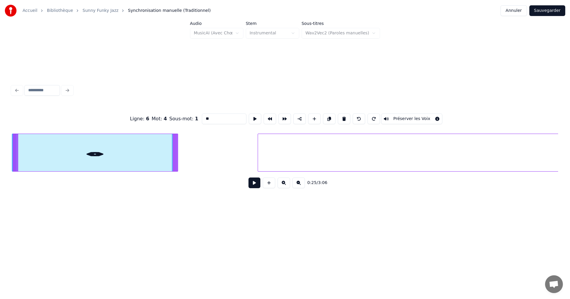
click at [365, 116] on button at bounding box center [359, 119] width 12 height 11
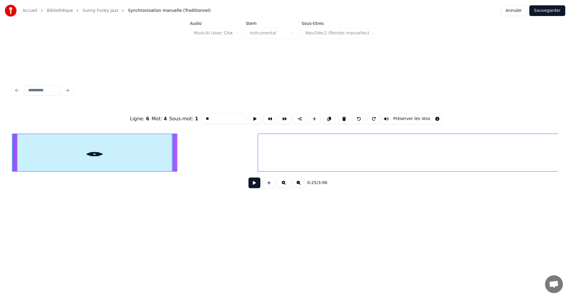
click at [365, 116] on button at bounding box center [359, 119] width 12 height 11
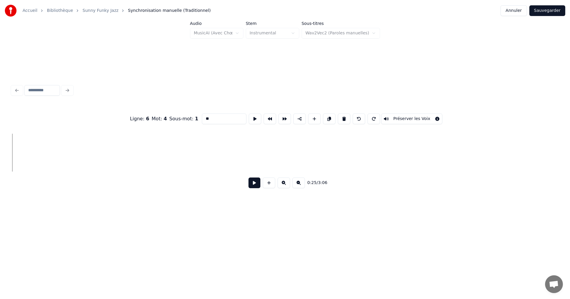
click at [365, 116] on button at bounding box center [359, 119] width 12 height 11
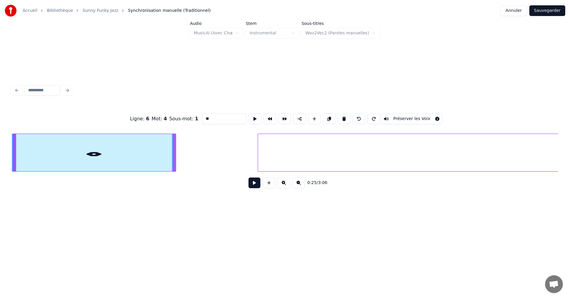
click at [365, 116] on button at bounding box center [359, 119] width 12 height 11
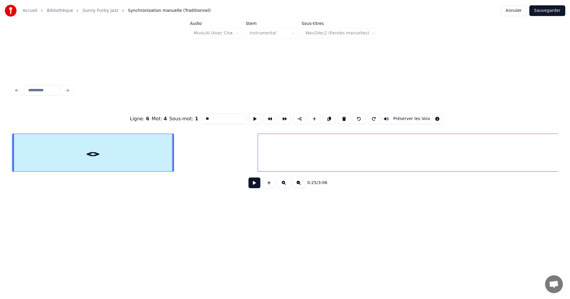
click at [365, 116] on button at bounding box center [359, 119] width 12 height 11
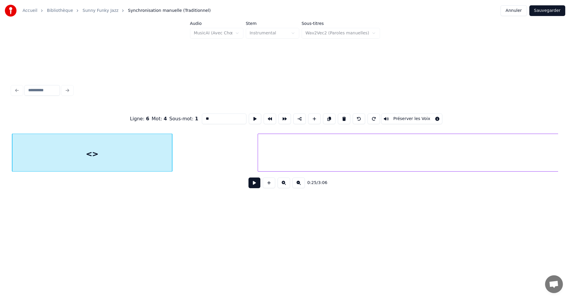
click at [365, 116] on button at bounding box center [359, 119] width 12 height 11
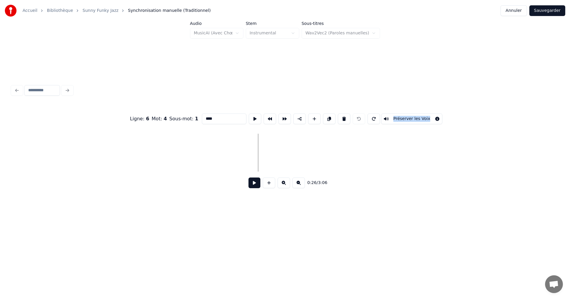
click at [366, 116] on div at bounding box center [358, 118] width 15 height 13
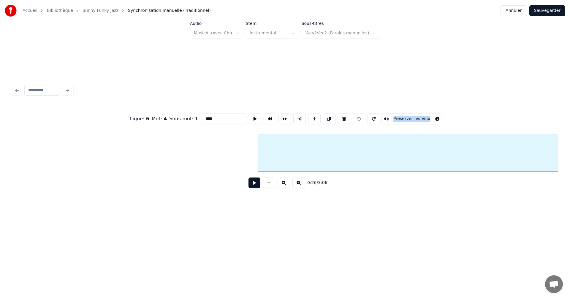
click at [366, 116] on div at bounding box center [358, 118] width 15 height 13
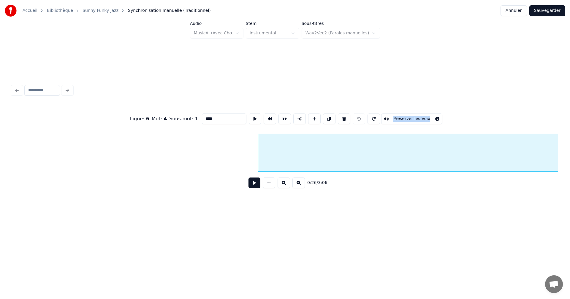
click at [366, 116] on div at bounding box center [358, 118] width 15 height 13
click at [379, 117] on button at bounding box center [373, 119] width 12 height 11
type input "****"
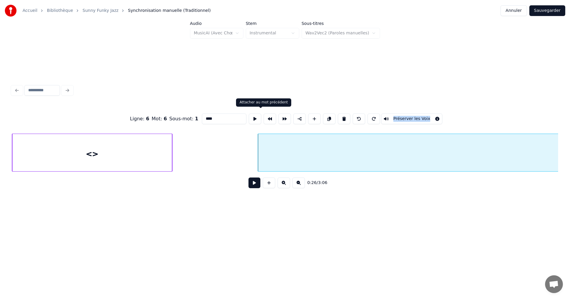
click at [264, 117] on button at bounding box center [270, 119] width 12 height 11
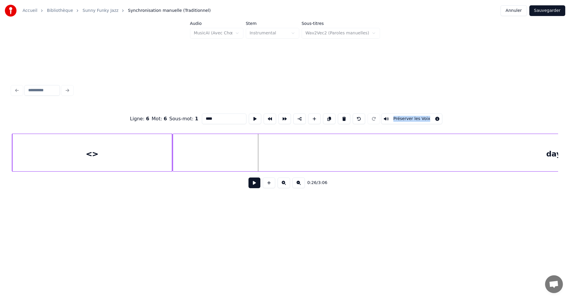
click at [514, 12] on button "Annuler" at bounding box center [513, 10] width 26 height 11
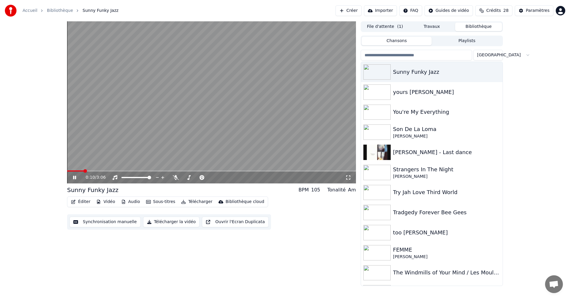
click at [152, 224] on button "Télécharger la vidéo" at bounding box center [171, 222] width 57 height 11
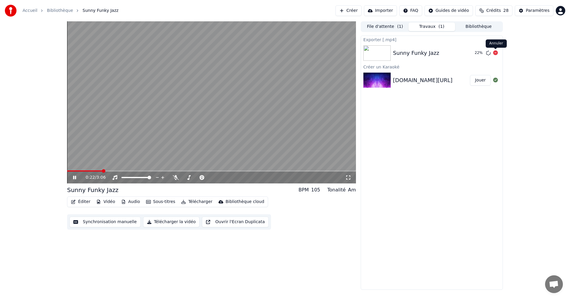
click at [494, 54] on icon at bounding box center [495, 52] width 5 height 5
click at [80, 200] on button "Éditer" at bounding box center [81, 202] width 24 height 8
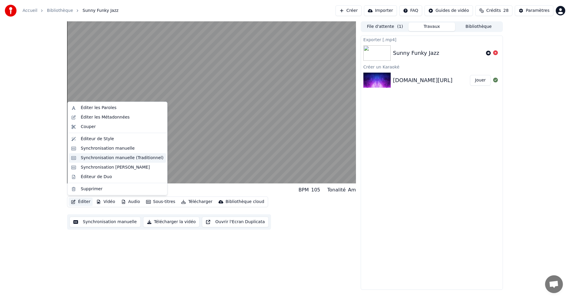
click at [104, 160] on div "Synchronisation manuelle (Traditionnel)" at bounding box center [122, 158] width 83 height 6
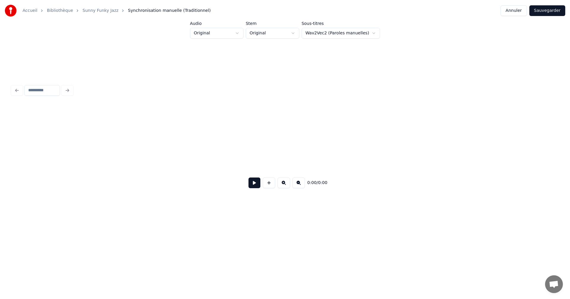
scroll to position [0, 617]
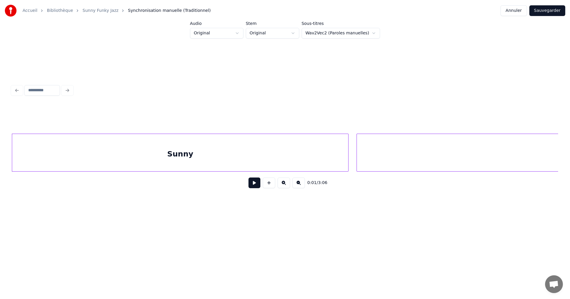
click at [250, 186] on button at bounding box center [254, 183] width 12 height 11
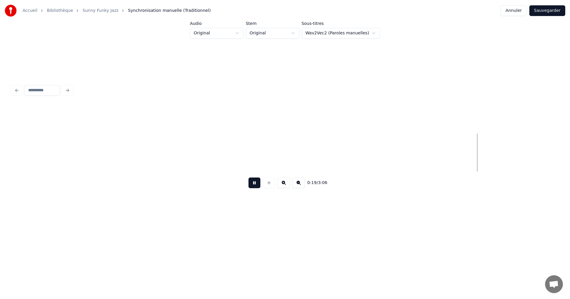
click at [370, 32] on html "Accueil Bibliothèque Sunny Funky Jazz Synchronisation manuelle (Traditionnel) A…" at bounding box center [285, 118] width 570 height 237
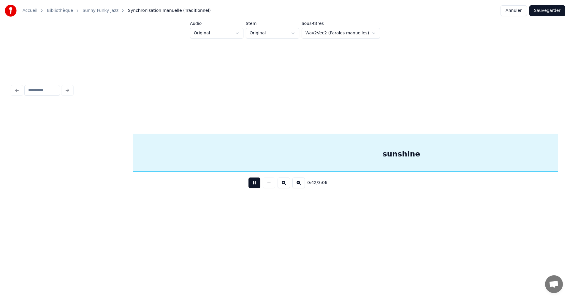
scroll to position [0, 0]
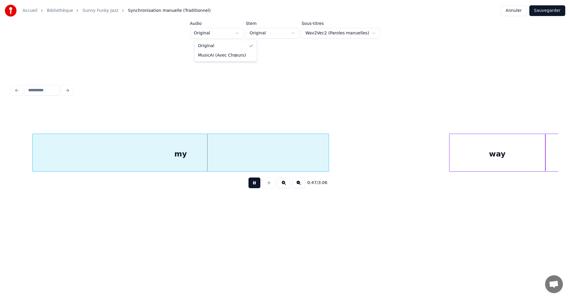
click at [241, 31] on html "Accueil Bibliothèque Sunny Funky Jazz Synchronisation manuelle (Traditionnel) A…" at bounding box center [285, 118] width 570 height 237
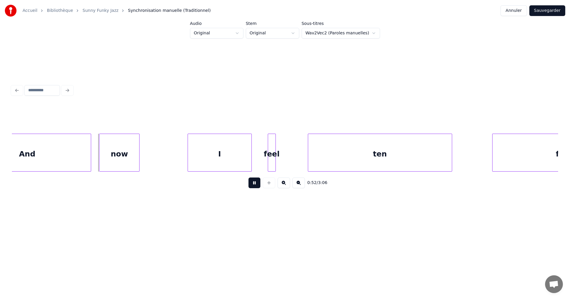
click at [518, 11] on button "Annuler" at bounding box center [513, 10] width 26 height 11
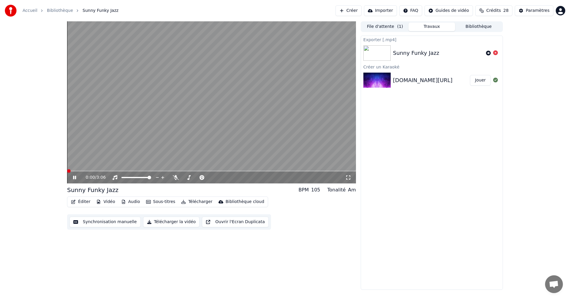
click at [67, 173] on span at bounding box center [69, 171] width 4 height 4
click at [73, 176] on icon at bounding box center [79, 177] width 14 height 5
click at [158, 204] on button "Sous-titres" at bounding box center [161, 202] width 34 height 8
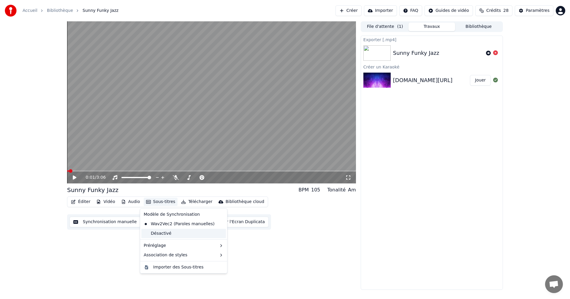
click at [166, 232] on div "Désactivé" at bounding box center [183, 233] width 85 height 9
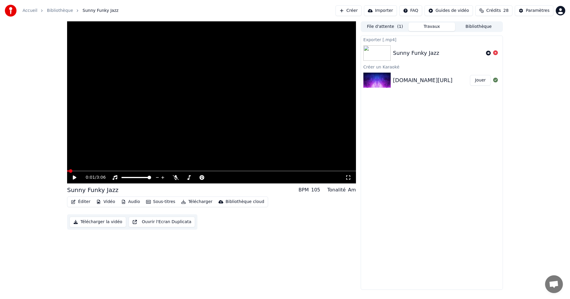
click at [81, 204] on button "Éditer" at bounding box center [81, 202] width 24 height 8
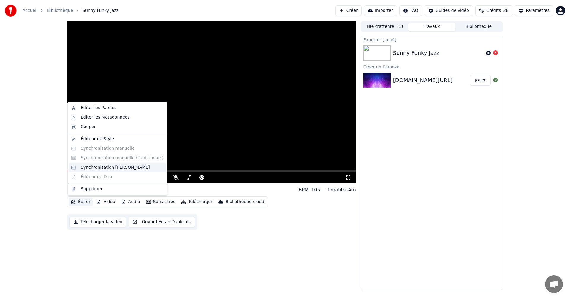
click at [105, 169] on div "Synchronisation Manuelle de Ligne" at bounding box center [115, 168] width 69 height 6
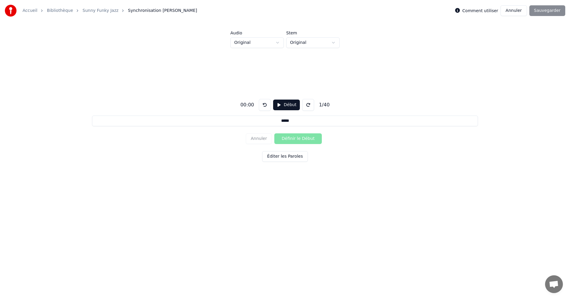
click at [279, 121] on input "*****" at bounding box center [285, 121] width 386 height 11
click at [277, 106] on button "Début" at bounding box center [286, 105] width 27 height 11
click at [286, 104] on button "Pause" at bounding box center [286, 105] width 26 height 11
click at [286, 104] on button "Début" at bounding box center [286, 105] width 27 height 11
click at [287, 104] on button "Pause" at bounding box center [286, 105] width 26 height 11
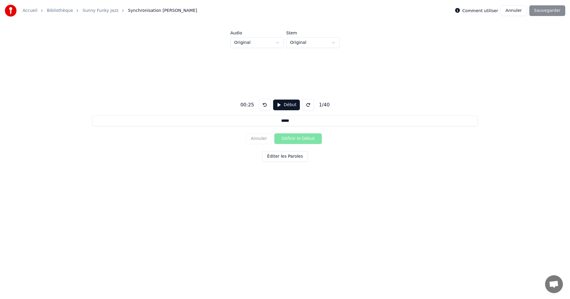
click at [278, 104] on button "Début" at bounding box center [286, 105] width 27 height 11
click at [261, 105] on button at bounding box center [265, 105] width 12 height 12
click at [306, 106] on button at bounding box center [308, 105] width 12 height 12
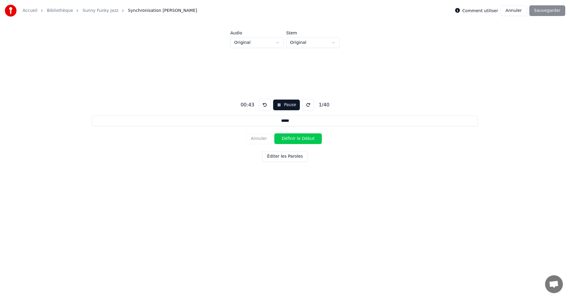
click at [261, 107] on button at bounding box center [265, 105] width 12 height 12
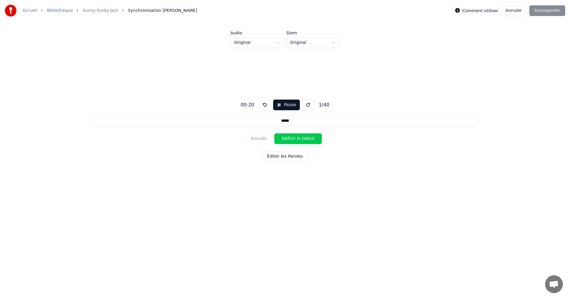
click at [261, 107] on button at bounding box center [265, 105] width 12 height 12
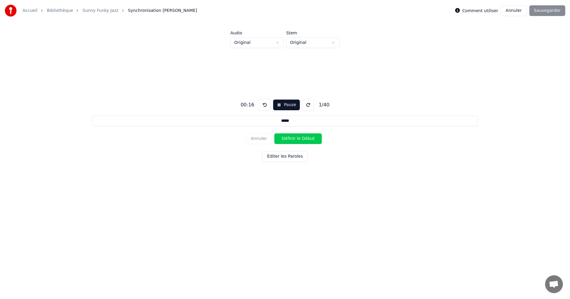
click at [284, 122] on input "*****" at bounding box center [285, 121] width 386 height 11
click at [261, 106] on button at bounding box center [265, 105] width 12 height 12
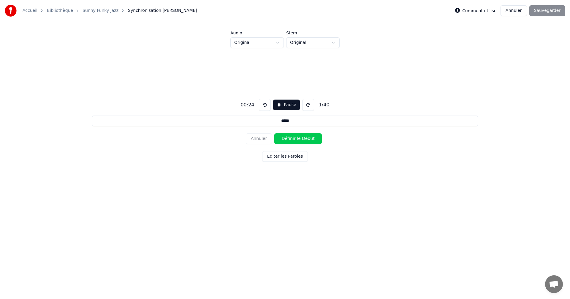
click at [261, 106] on button at bounding box center [265, 105] width 12 height 12
click at [286, 107] on button "Pause" at bounding box center [286, 105] width 26 height 11
click at [294, 123] on input "*****" at bounding box center [285, 121] width 386 height 11
type input "*****"
click at [306, 105] on button at bounding box center [308, 105] width 12 height 12
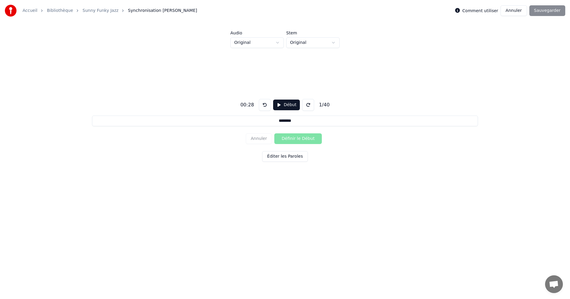
click at [306, 105] on button at bounding box center [308, 105] width 12 height 12
click at [262, 106] on button at bounding box center [265, 105] width 12 height 12
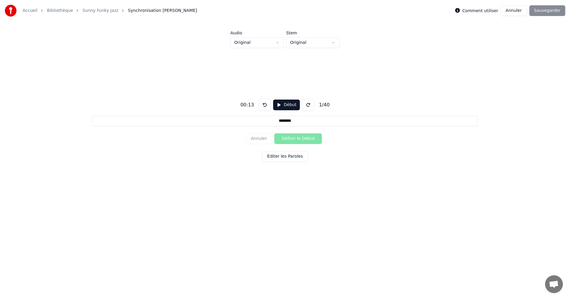
click at [277, 107] on button "Début" at bounding box center [286, 105] width 27 height 11
